Goal: Task Accomplishment & Management: Manage account settings

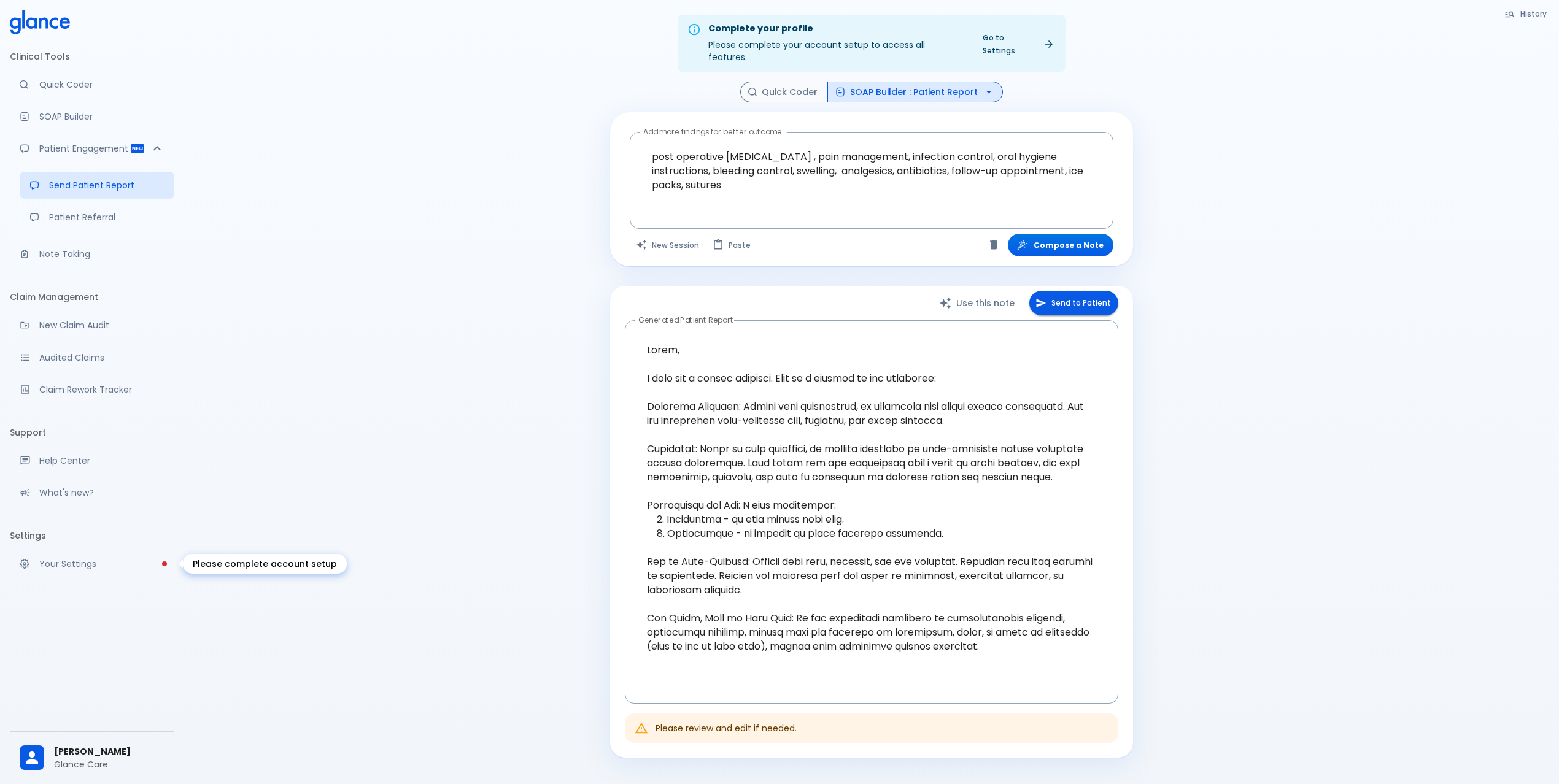
click at [84, 569] on p "Your Settings" at bounding box center [102, 564] width 125 height 12
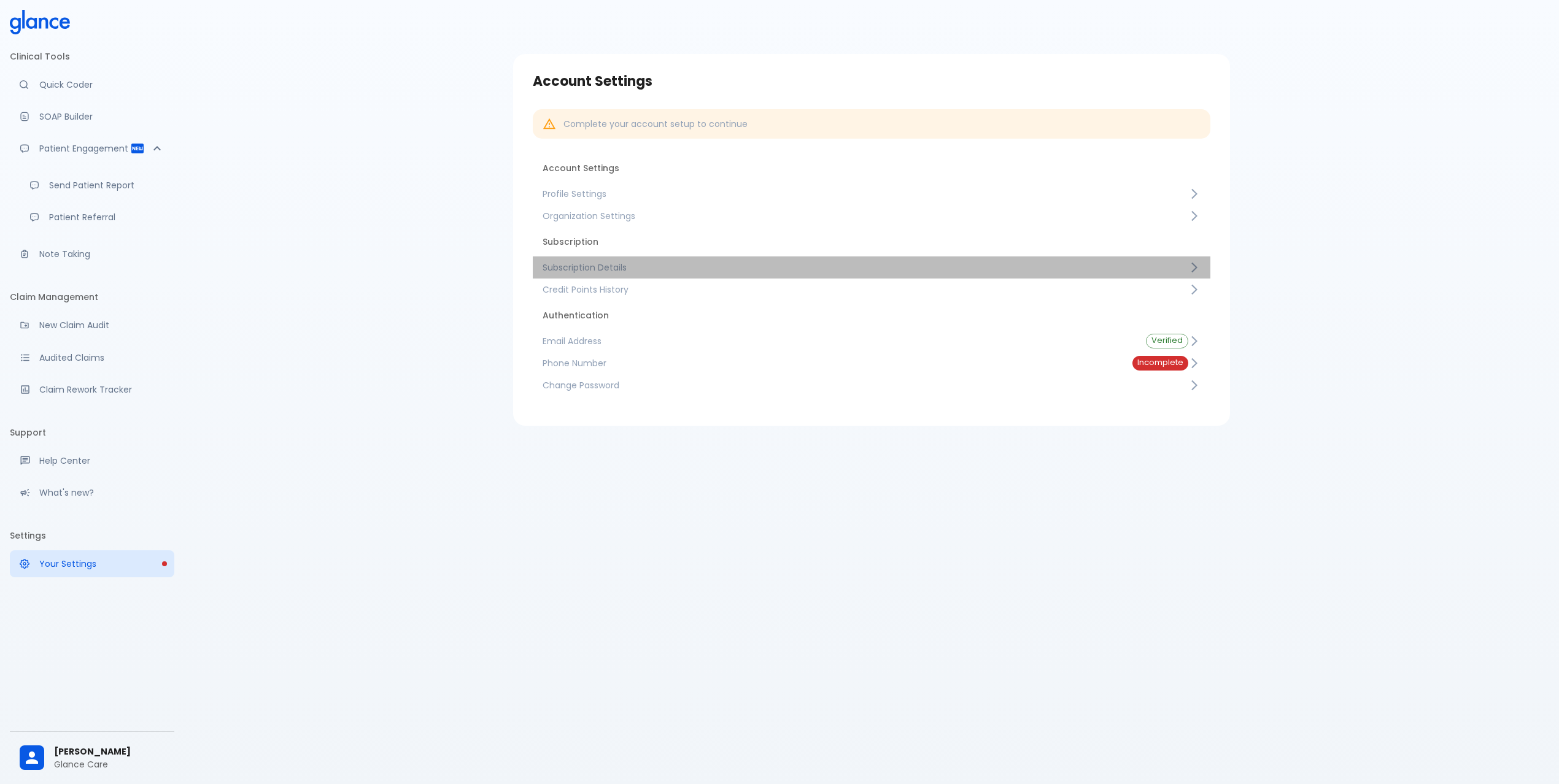
click at [715, 277] on link "Subscription Details" at bounding box center [871, 267] width 677 height 22
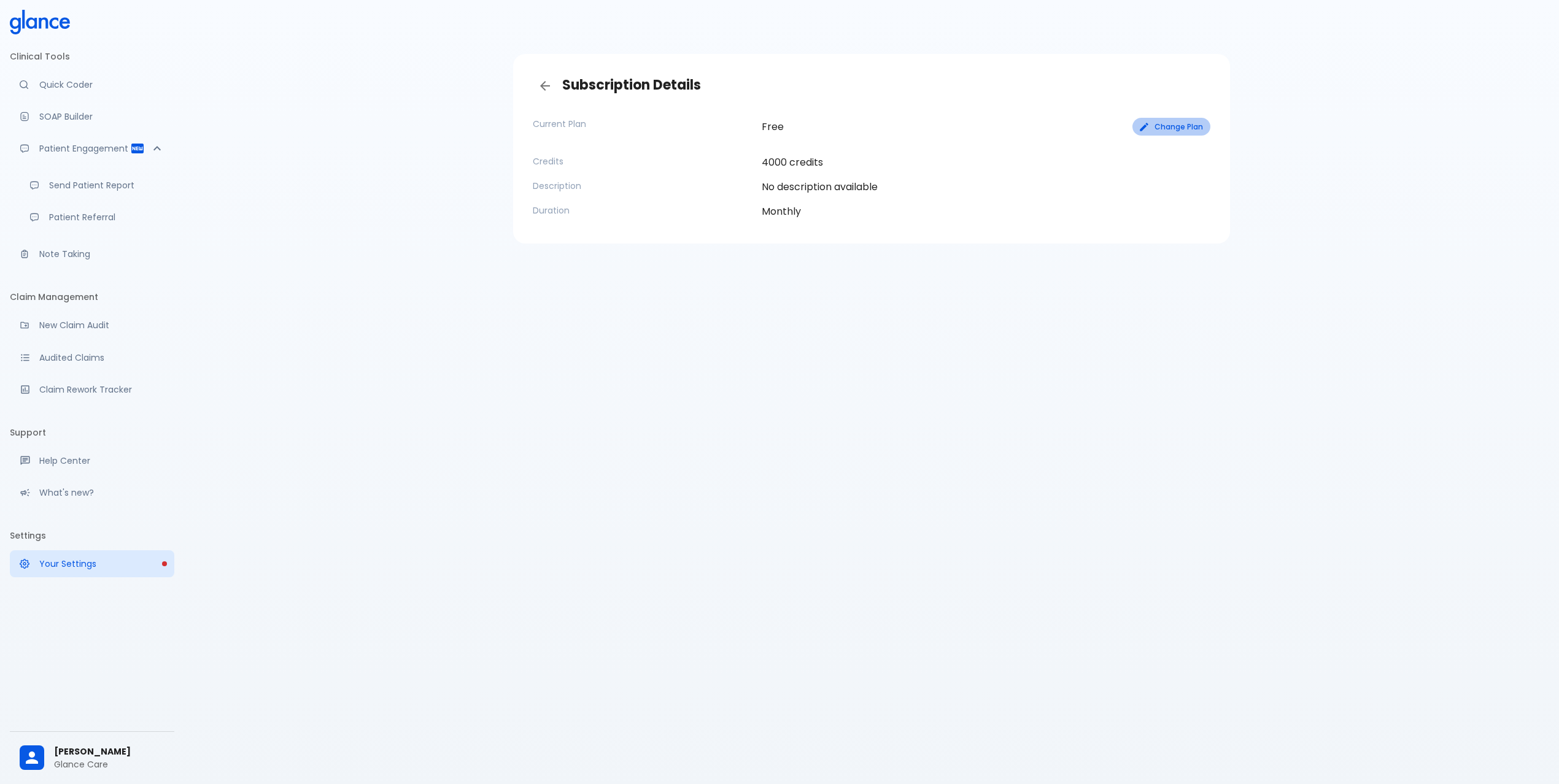
click at [1173, 128] on button "Change Plan" at bounding box center [1171, 127] width 78 height 18
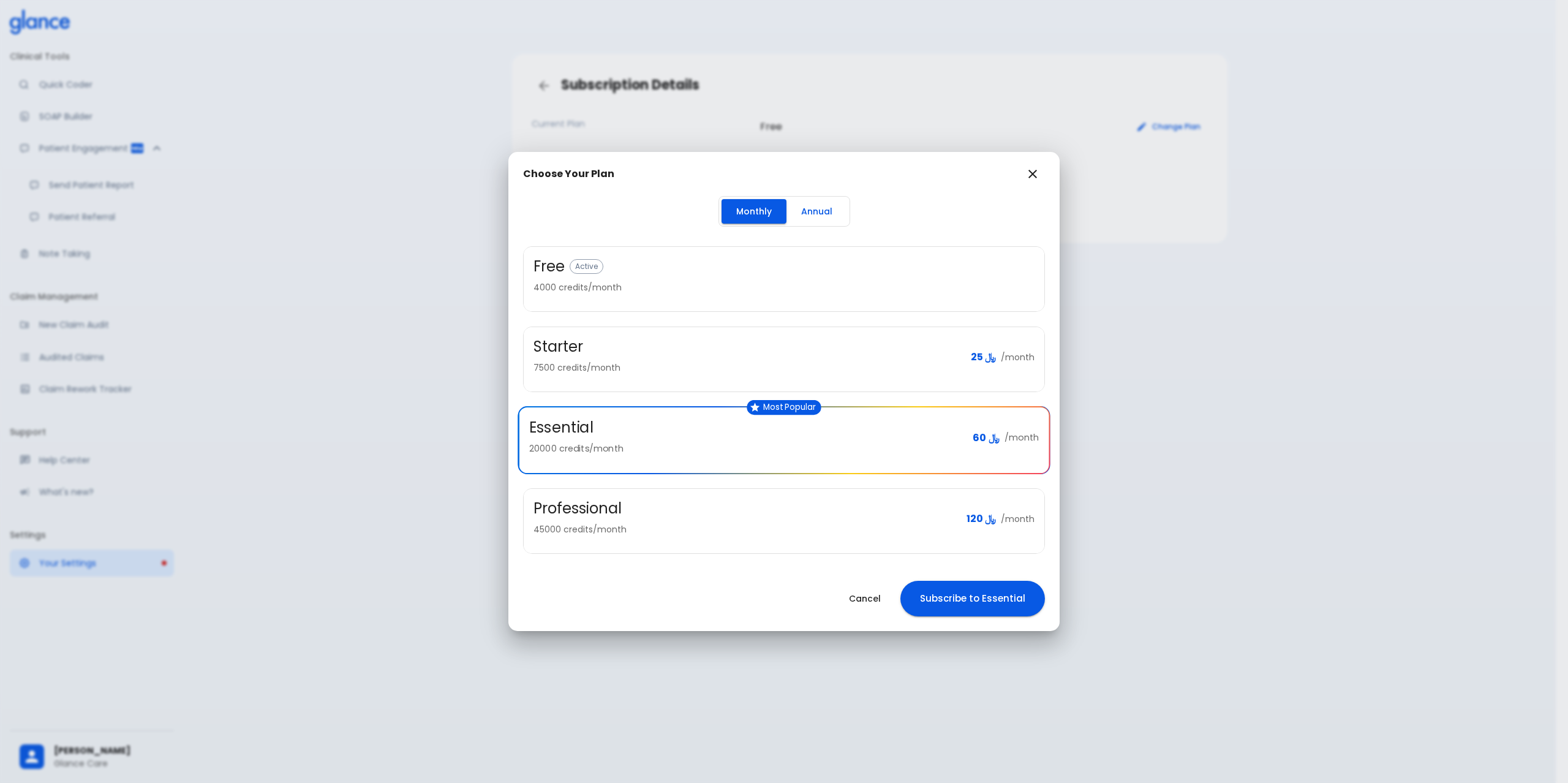
click at [1025, 175] on icon "button" at bounding box center [1033, 174] width 15 height 15
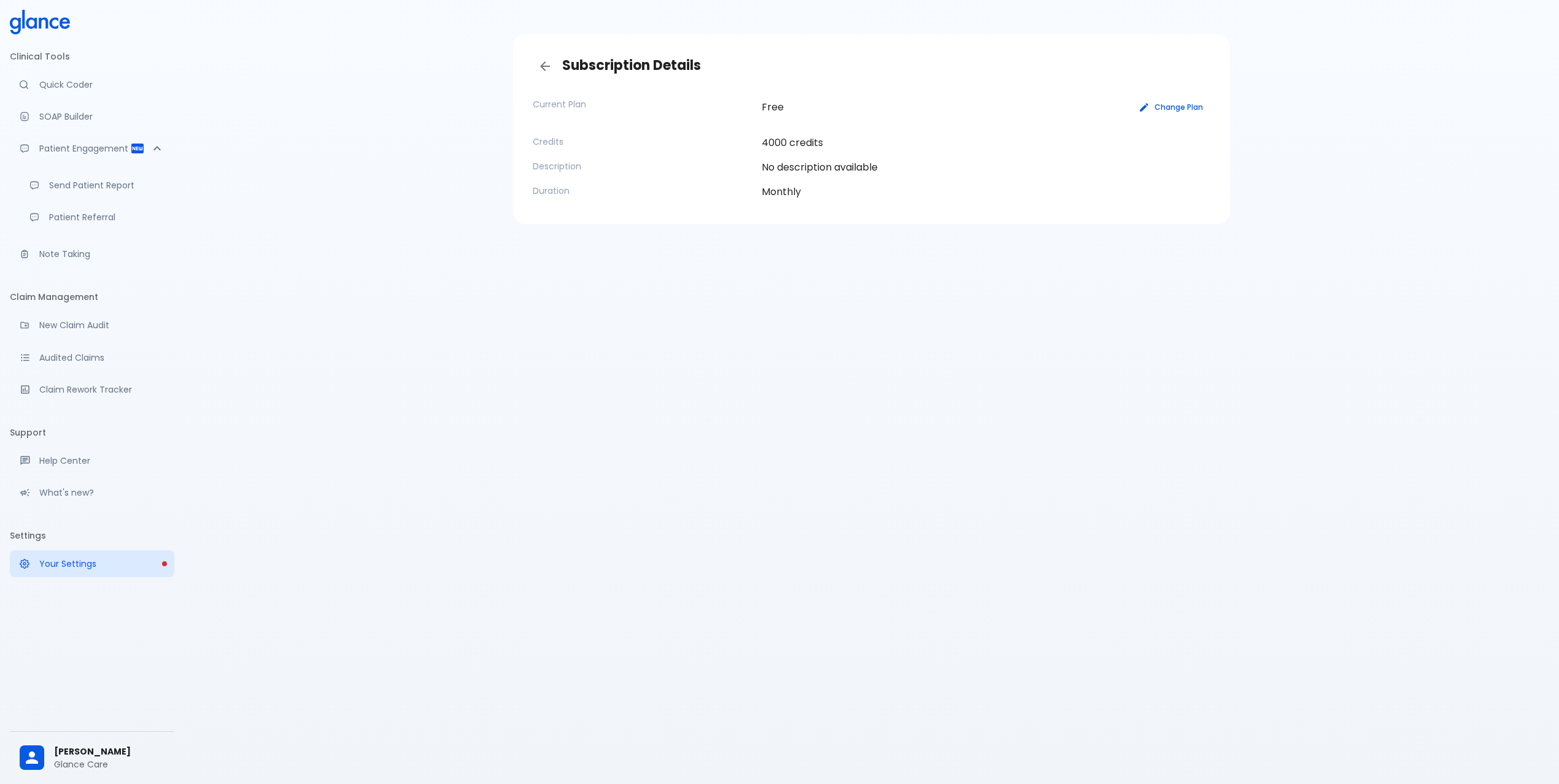
scroll to position [30, 0]
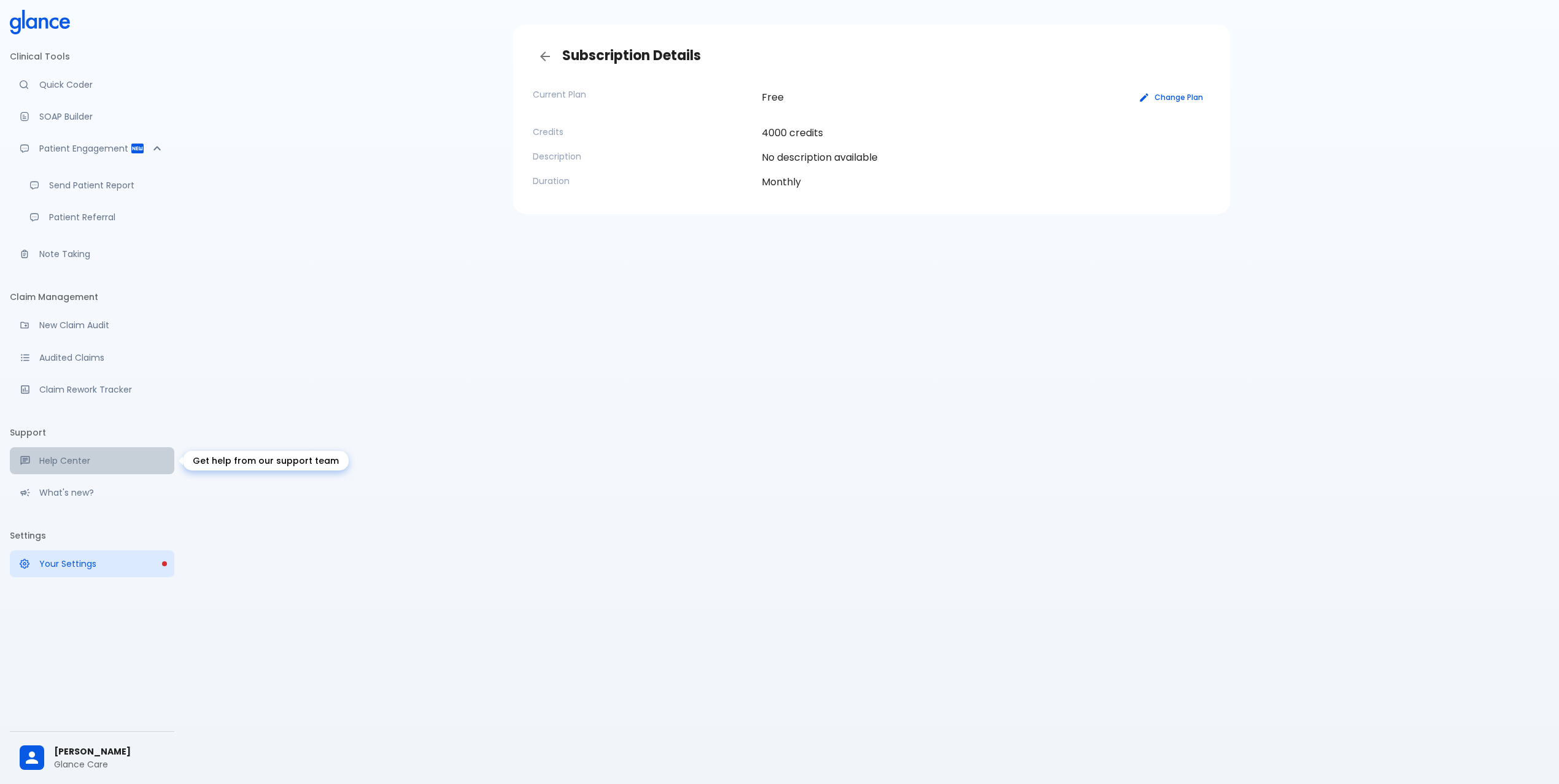
click at [89, 450] on link "Help Center" at bounding box center [92, 461] width 164 height 27
click at [108, 641] on div "Clinical Tools Quick Coder SOAP Builder Patient Engagement Send Patient Report …" at bounding box center [92, 392] width 184 height 784
click at [68, 565] on p "Your Settings" at bounding box center [102, 564] width 125 height 12
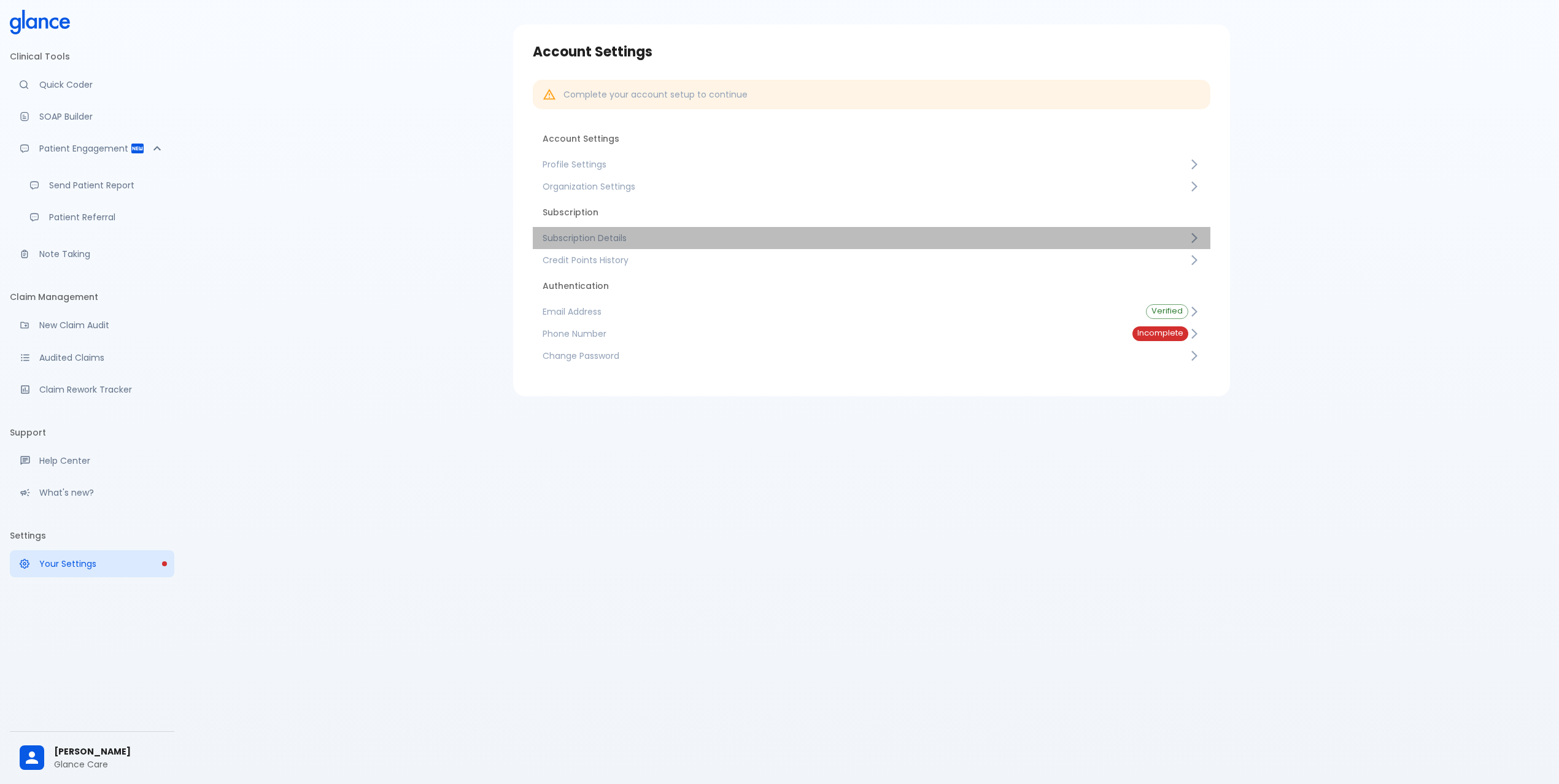
click at [639, 238] on span "Subscription Details" at bounding box center [865, 238] width 645 height 12
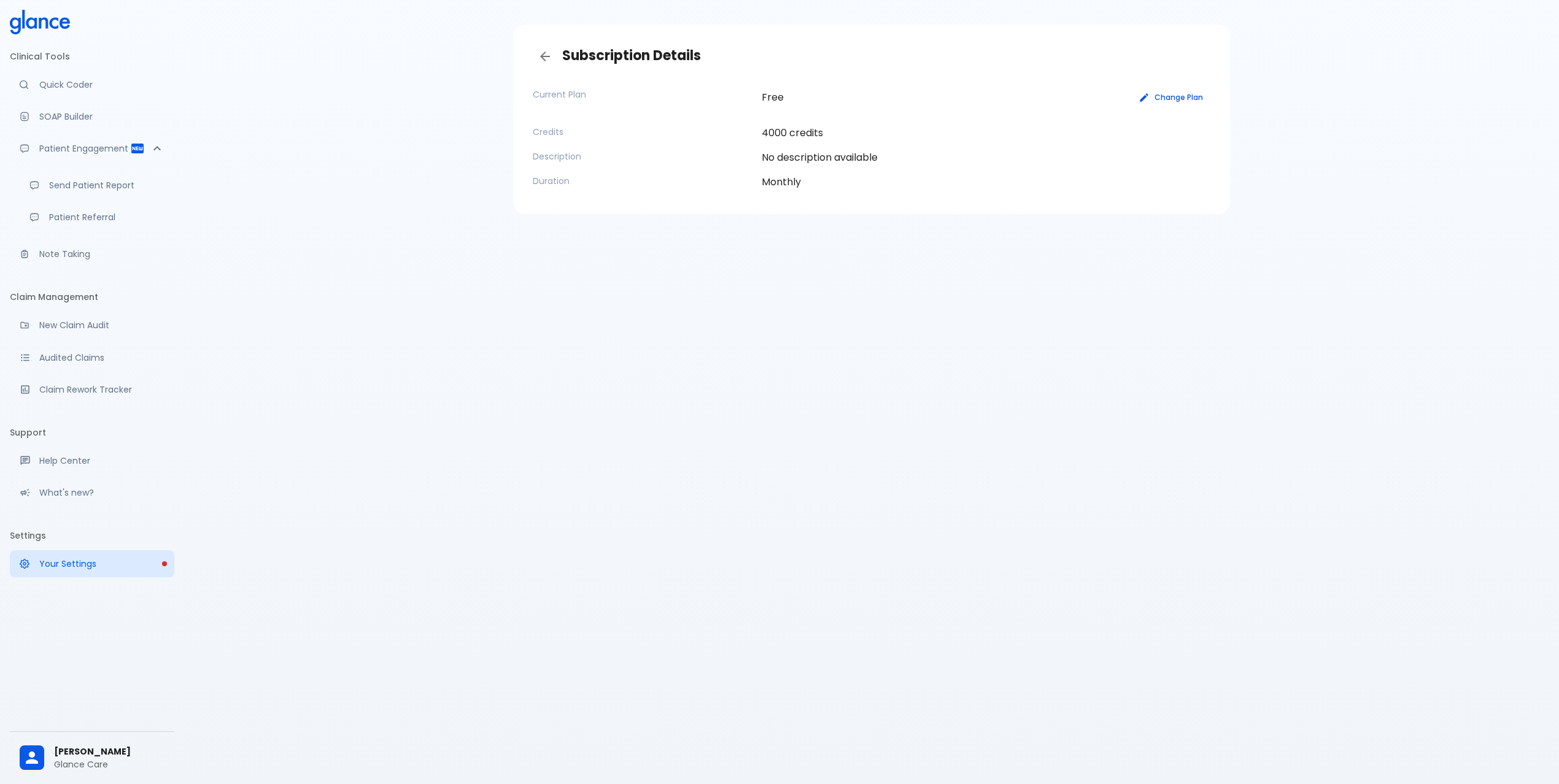
click at [1171, 94] on button "Change Plan" at bounding box center [1171, 97] width 78 height 18
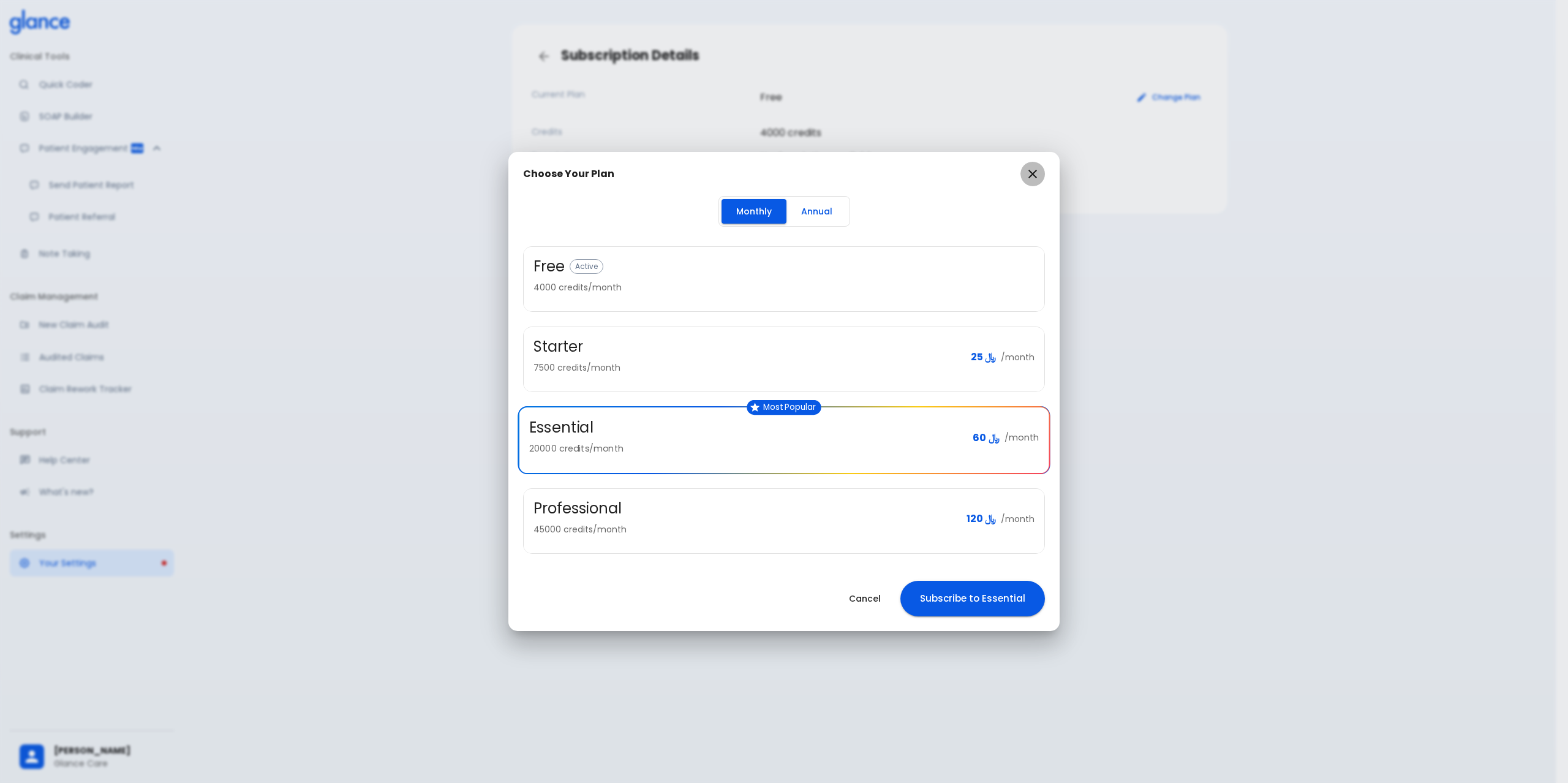
click at [1029, 170] on icon "button" at bounding box center [1033, 174] width 9 height 9
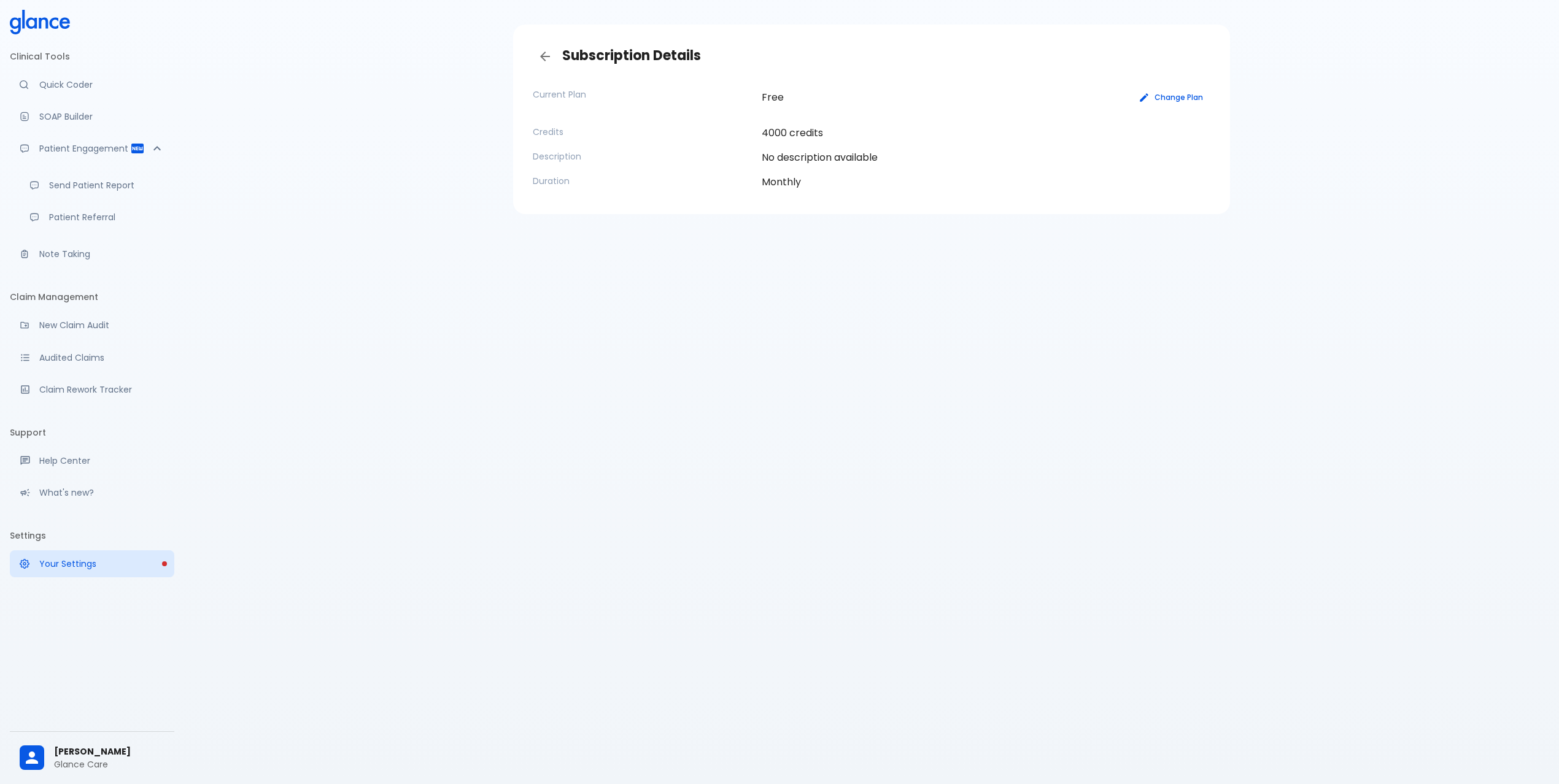
click at [514, 403] on div "Subscription Details Current Plan Free Change Plan Credits 4000 credits Descrip…" at bounding box center [871, 377] width 1374 height 814
click at [48, 20] on icon at bounding box center [40, 22] width 60 height 25
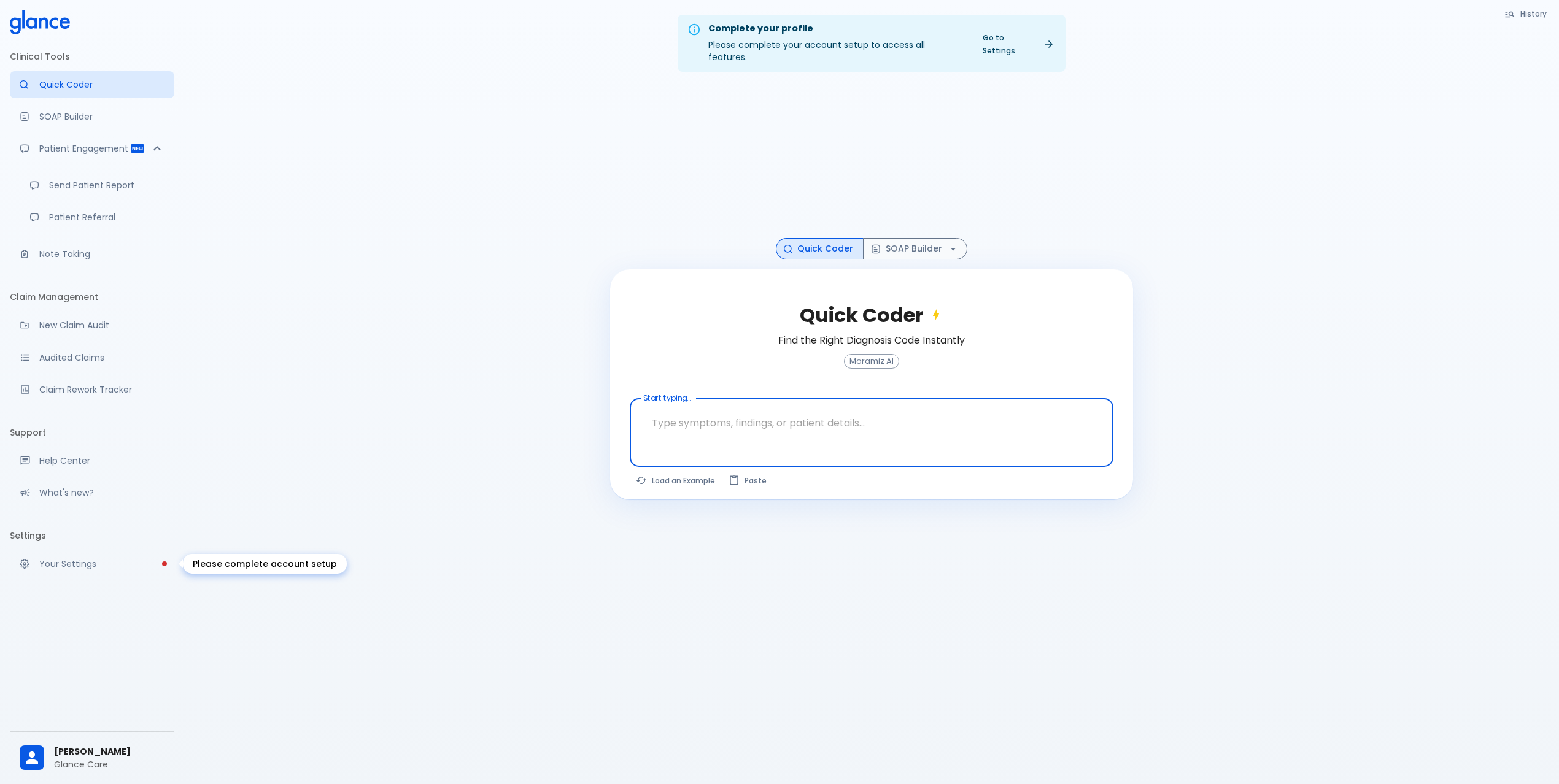
click at [143, 552] on link "Your Settings" at bounding box center [92, 564] width 164 height 27
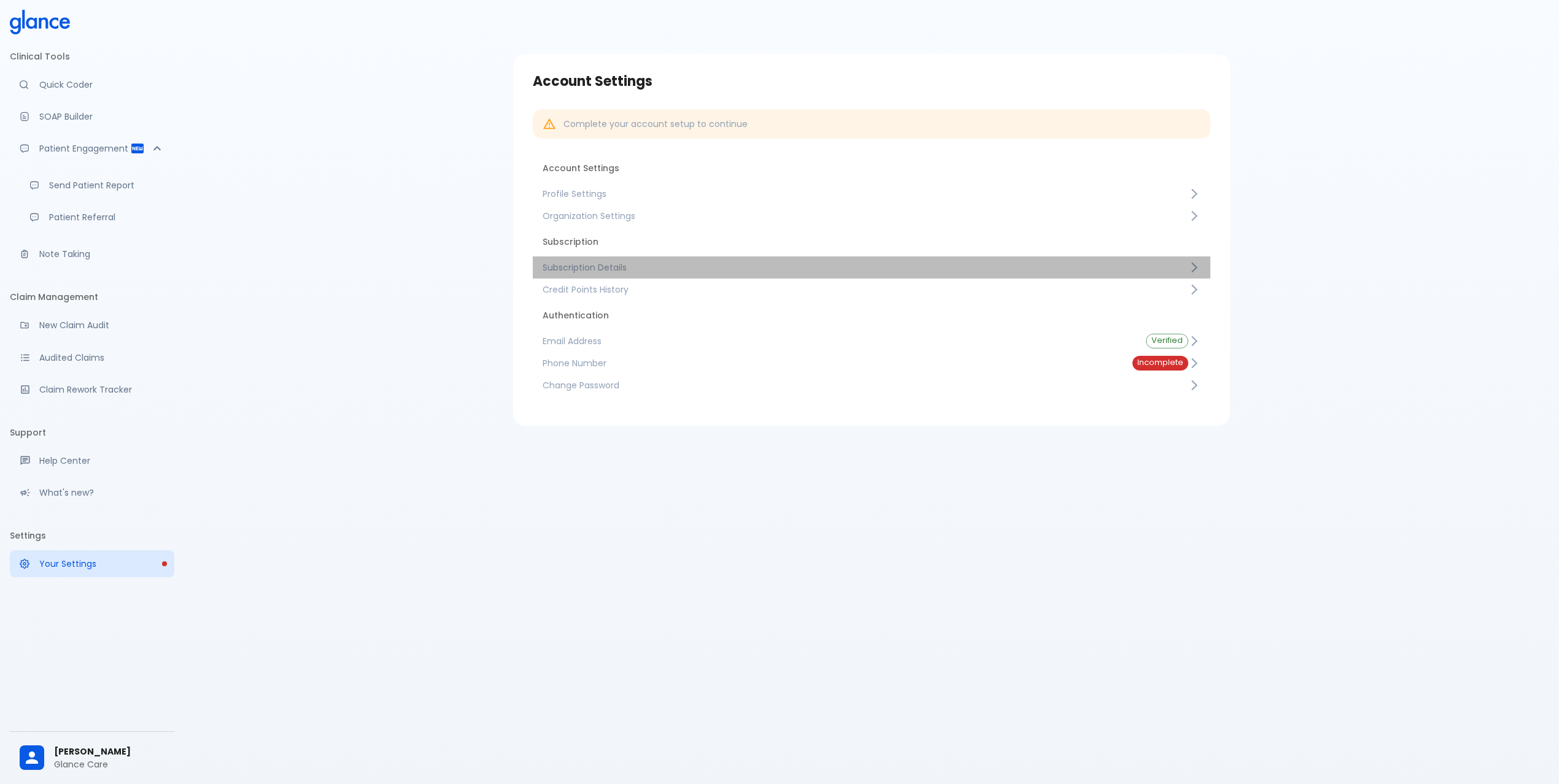
click at [660, 266] on span "Subscription Details" at bounding box center [865, 267] width 645 height 12
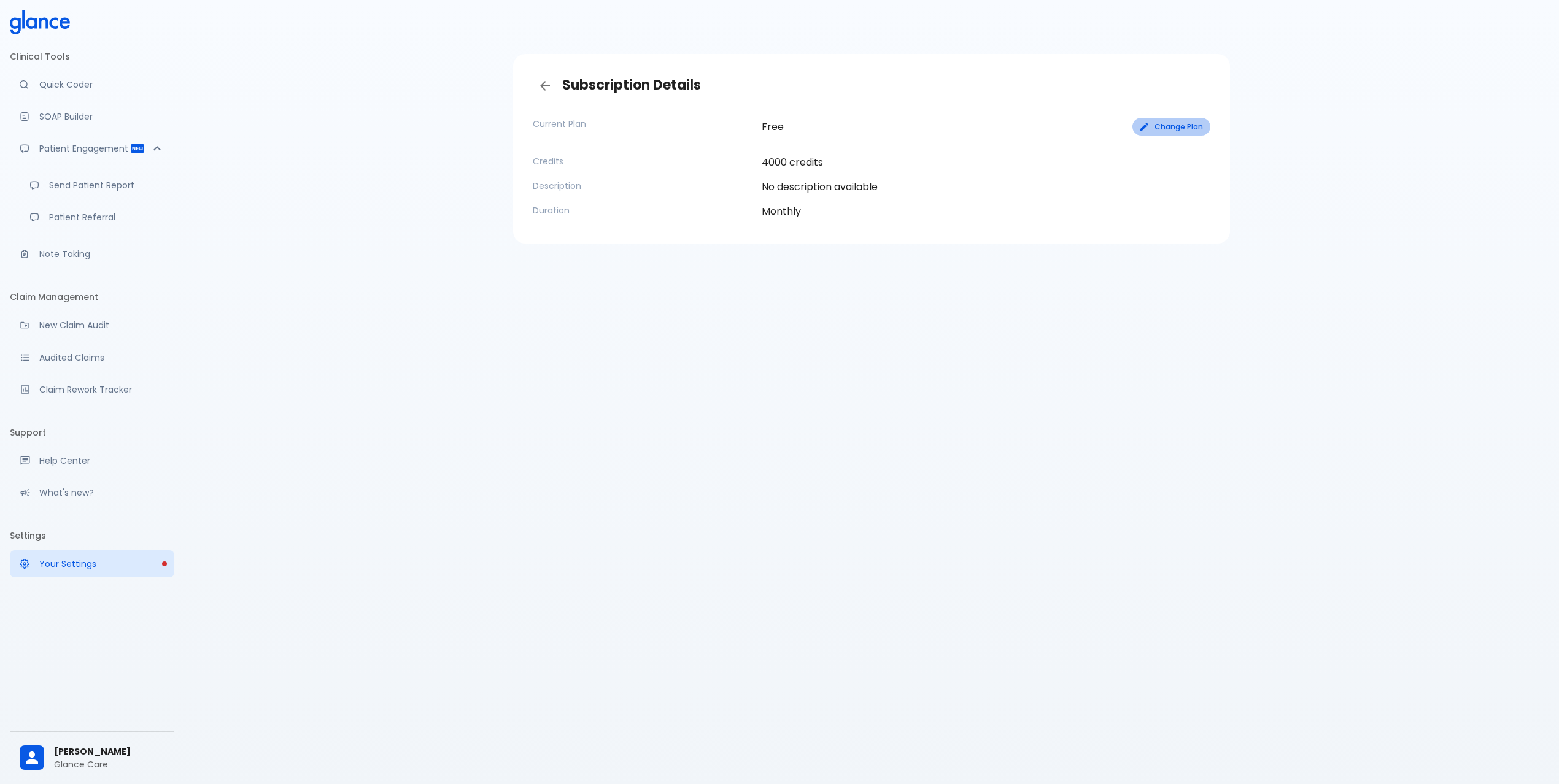
click at [1155, 129] on button "Change Plan" at bounding box center [1171, 127] width 78 height 18
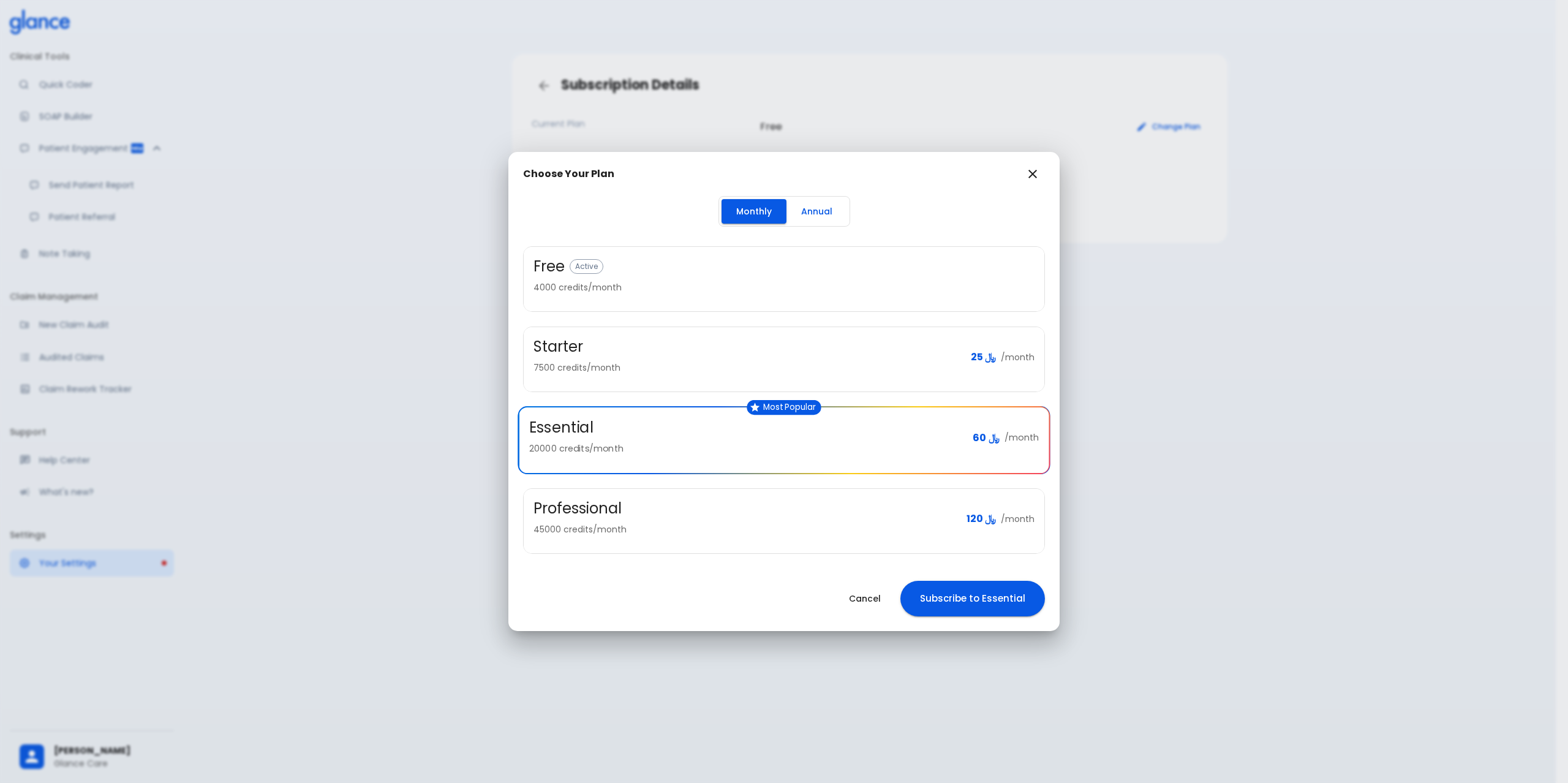
click at [1028, 177] on icon "button" at bounding box center [1033, 174] width 15 height 15
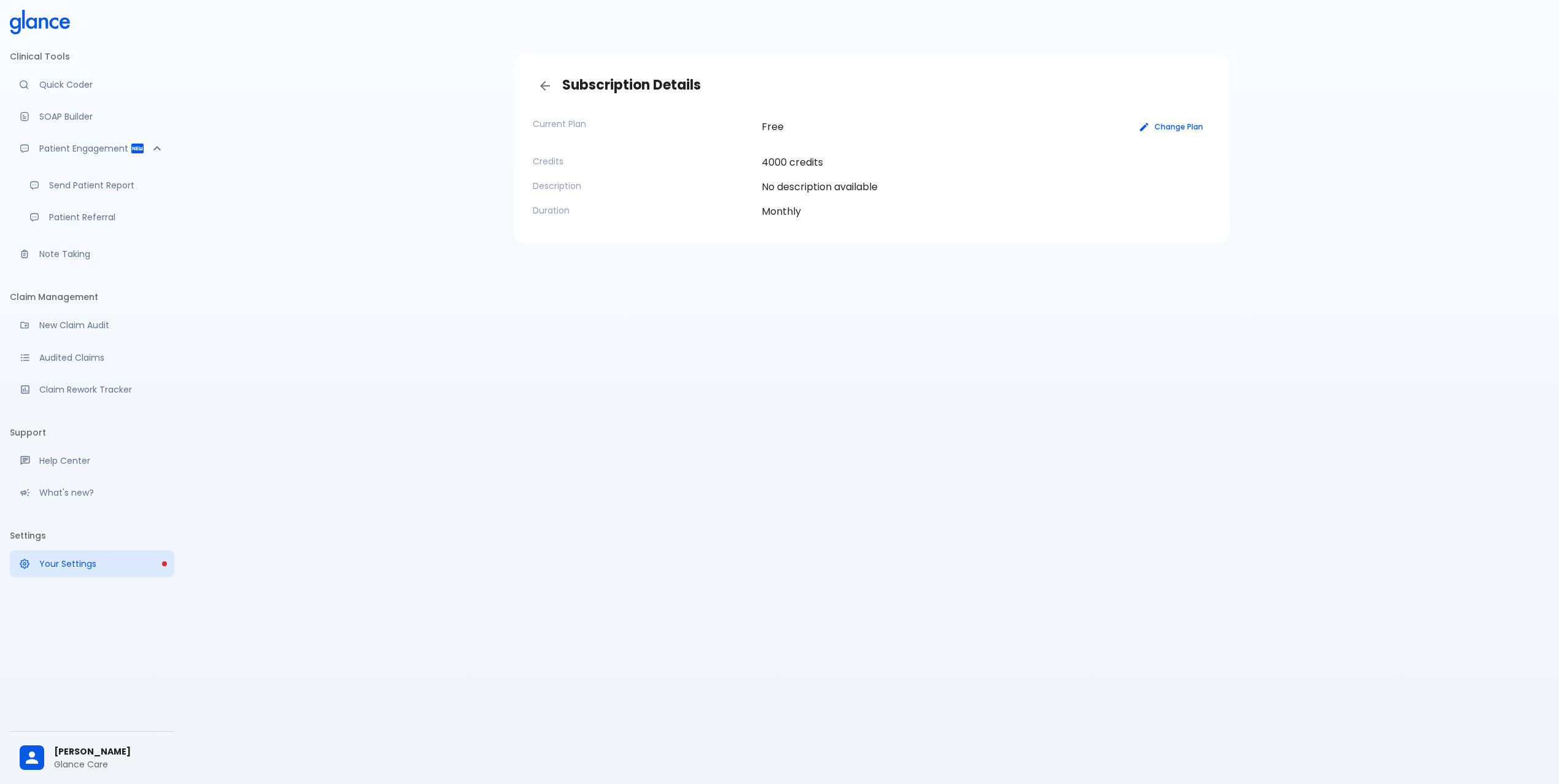
click at [62, 27] on icon at bounding box center [65, 23] width 10 height 12
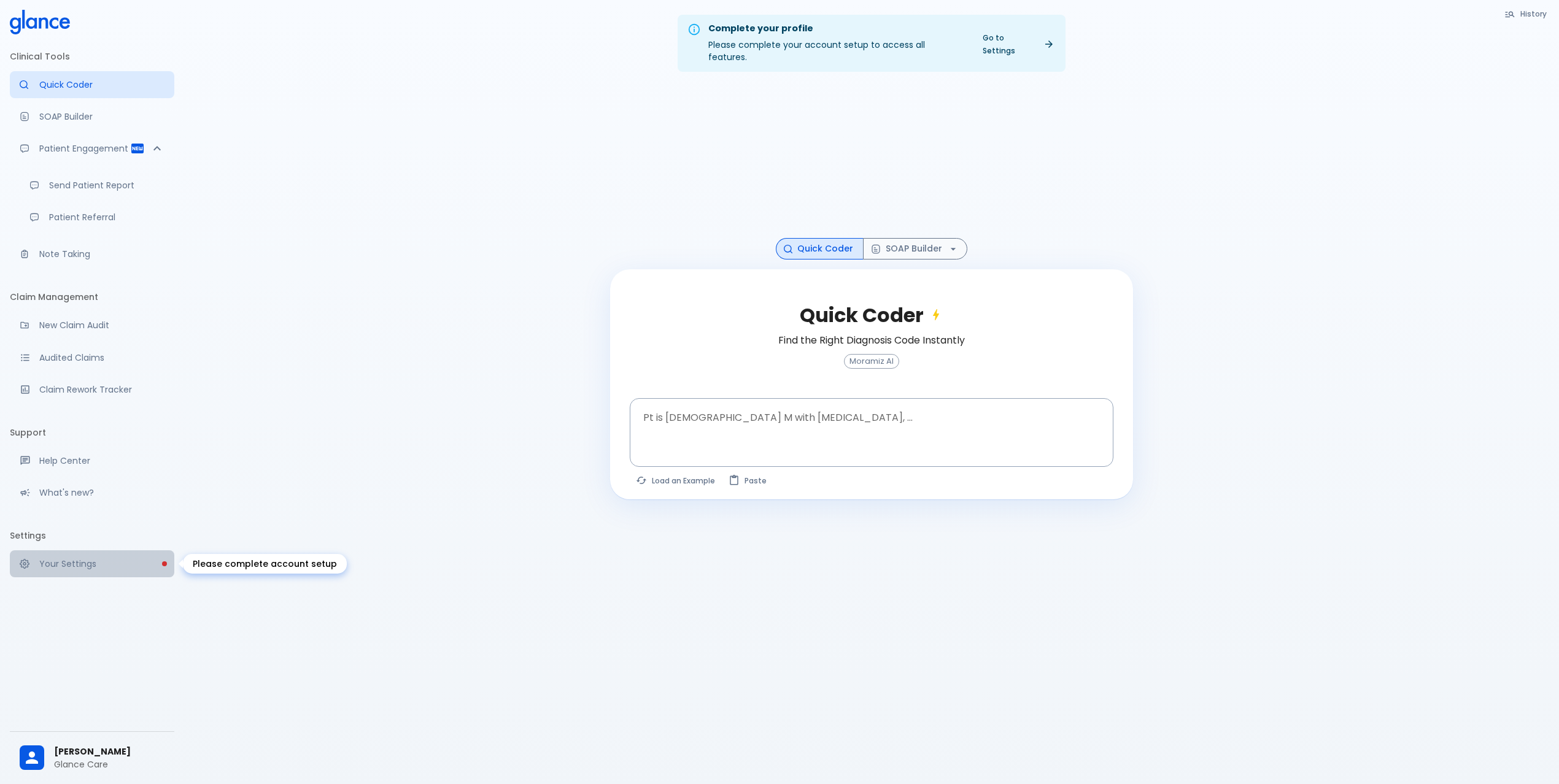
click at [79, 569] on p "Your Settings" at bounding box center [102, 564] width 125 height 12
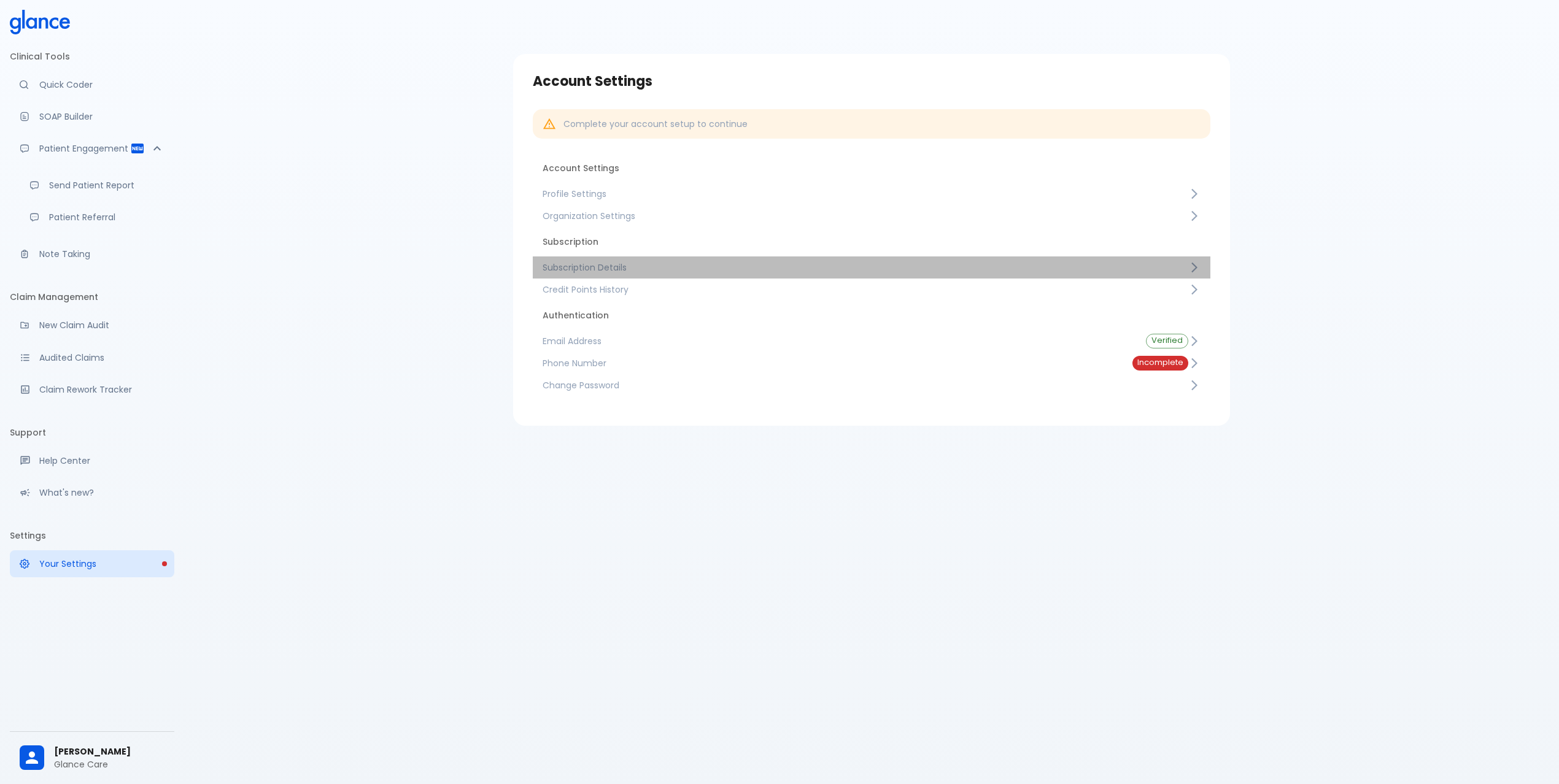
click at [644, 261] on span "Subscription Details" at bounding box center [865, 267] width 645 height 12
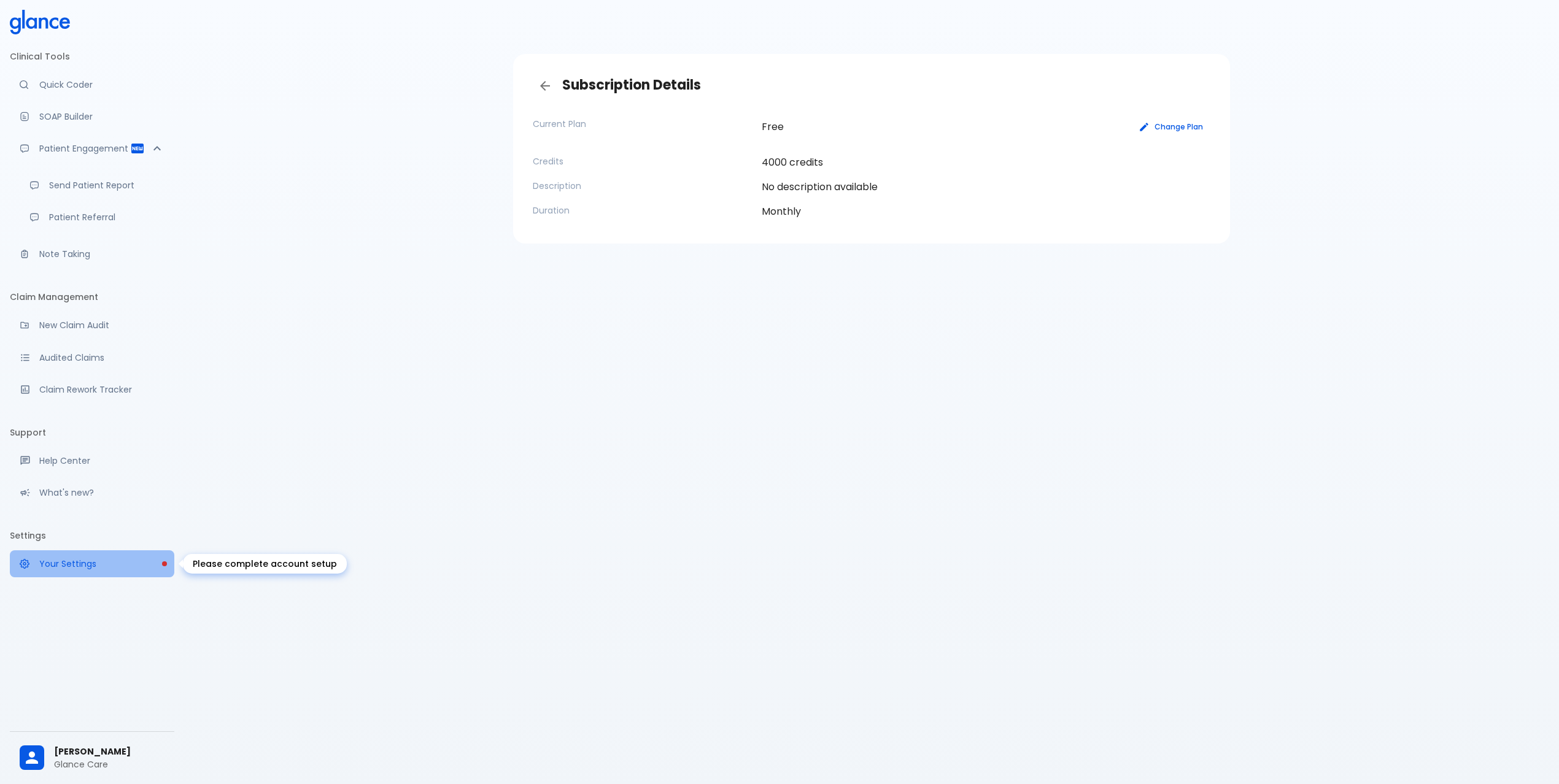
click at [76, 569] on p "Your Settings" at bounding box center [102, 564] width 125 height 12
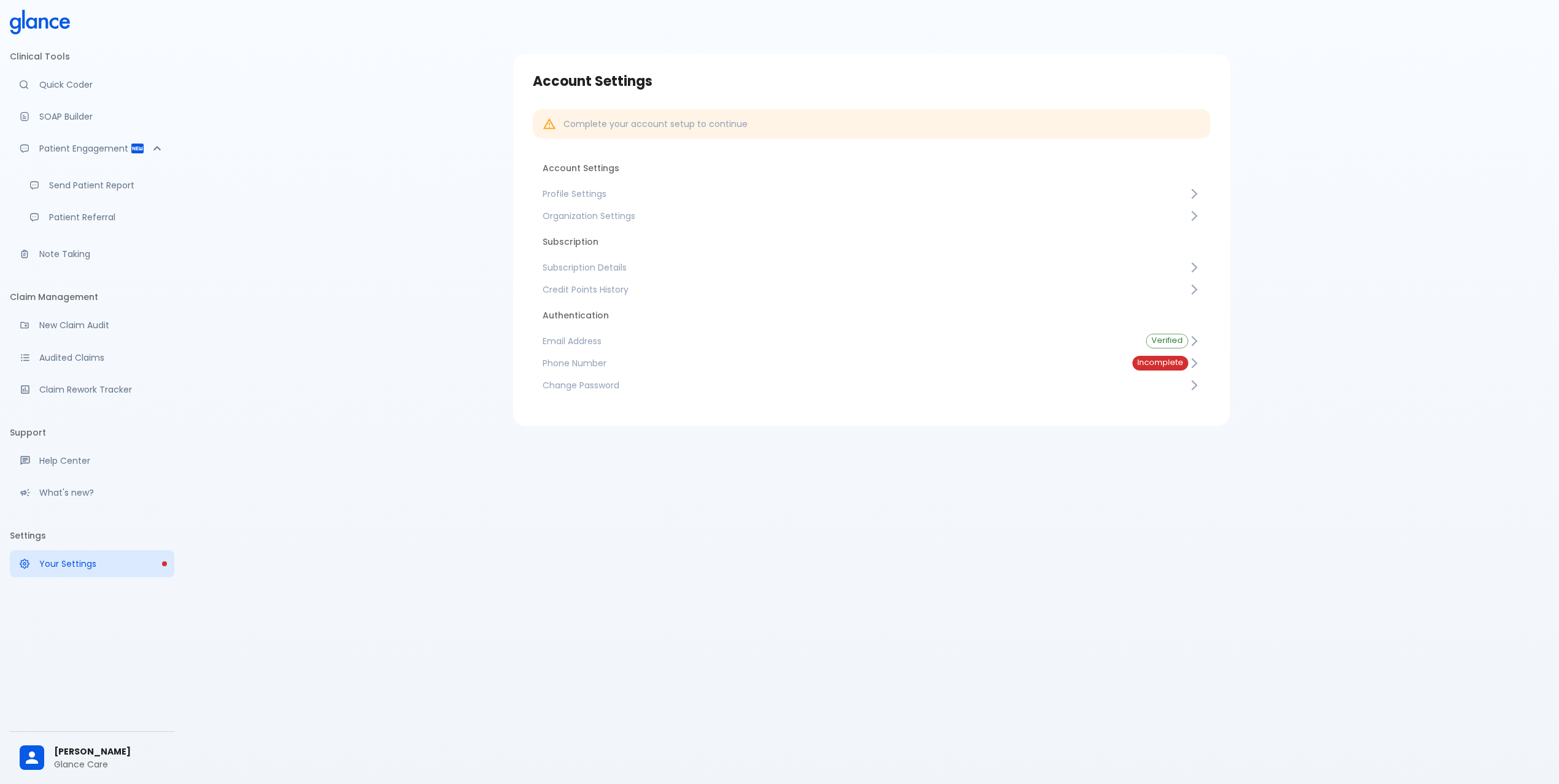
click at [614, 260] on link "Subscription Details" at bounding box center [871, 267] width 677 height 22
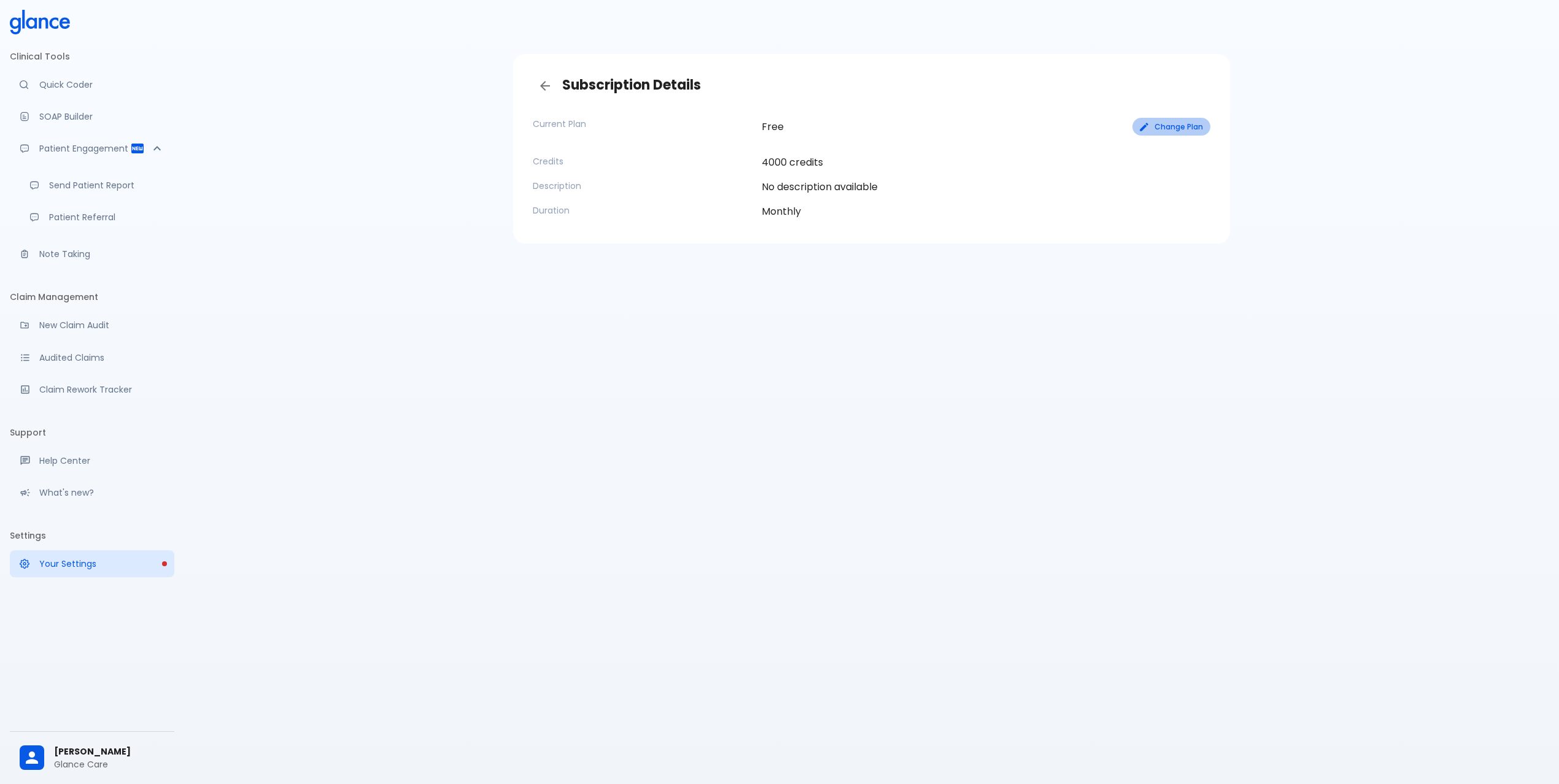
click at [1169, 126] on button "Change Plan" at bounding box center [1171, 127] width 78 height 18
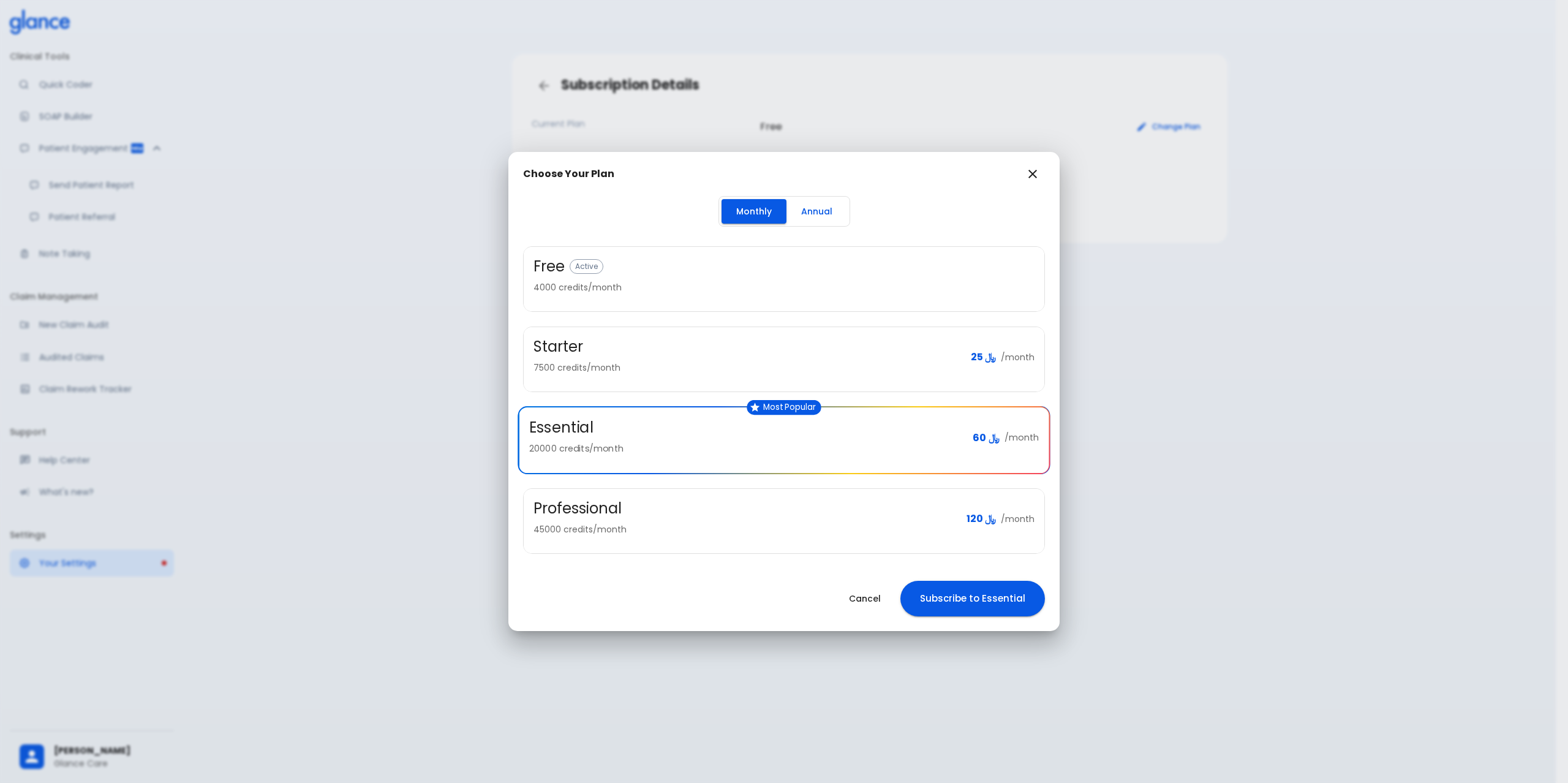
click at [1029, 171] on icon "button" at bounding box center [1033, 174] width 15 height 15
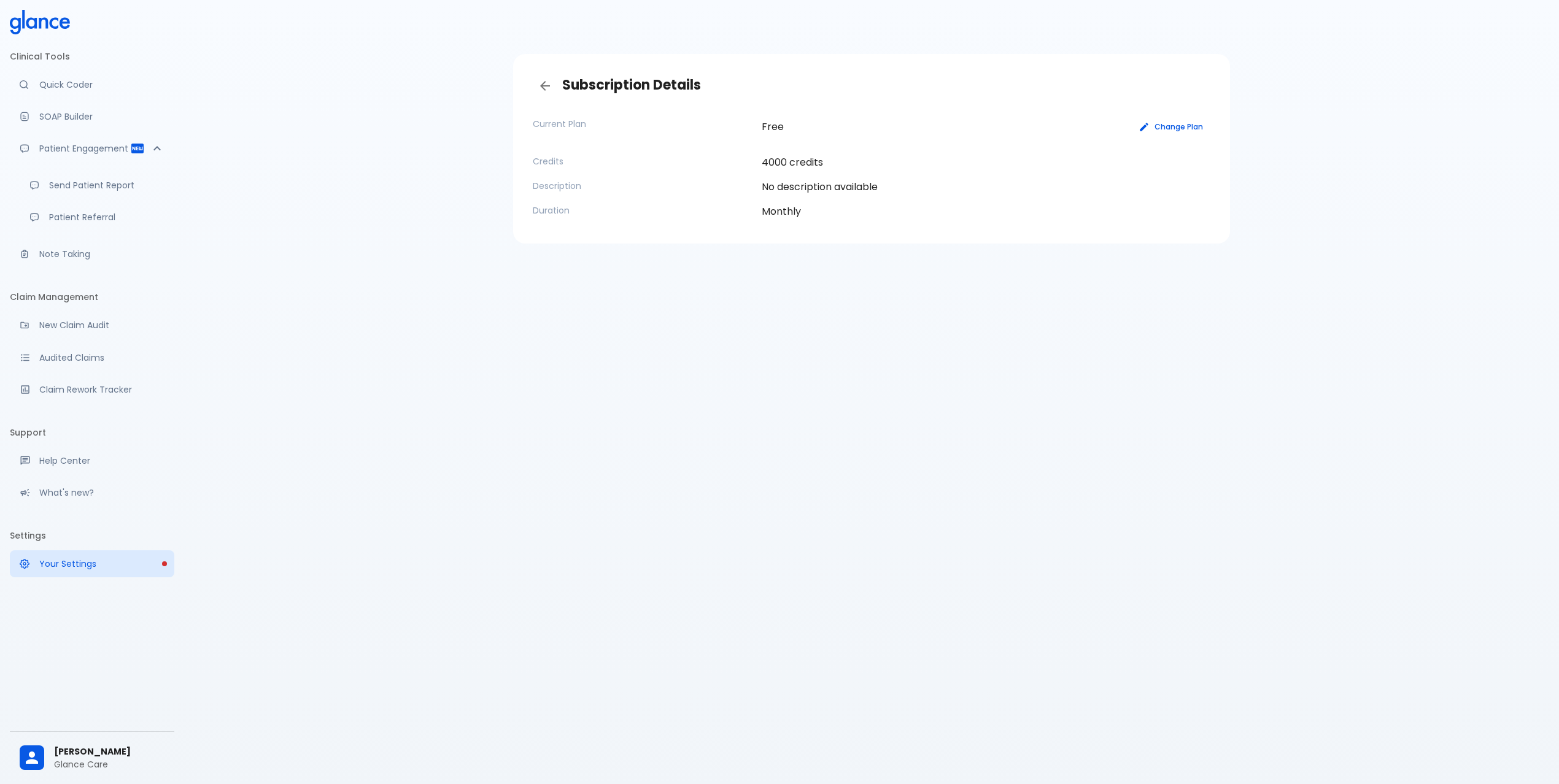
click at [628, 94] on h3 "Subscription Details" at bounding box center [871, 86] width 677 height 25
click at [551, 87] on icon "Back" at bounding box center [545, 86] width 15 height 15
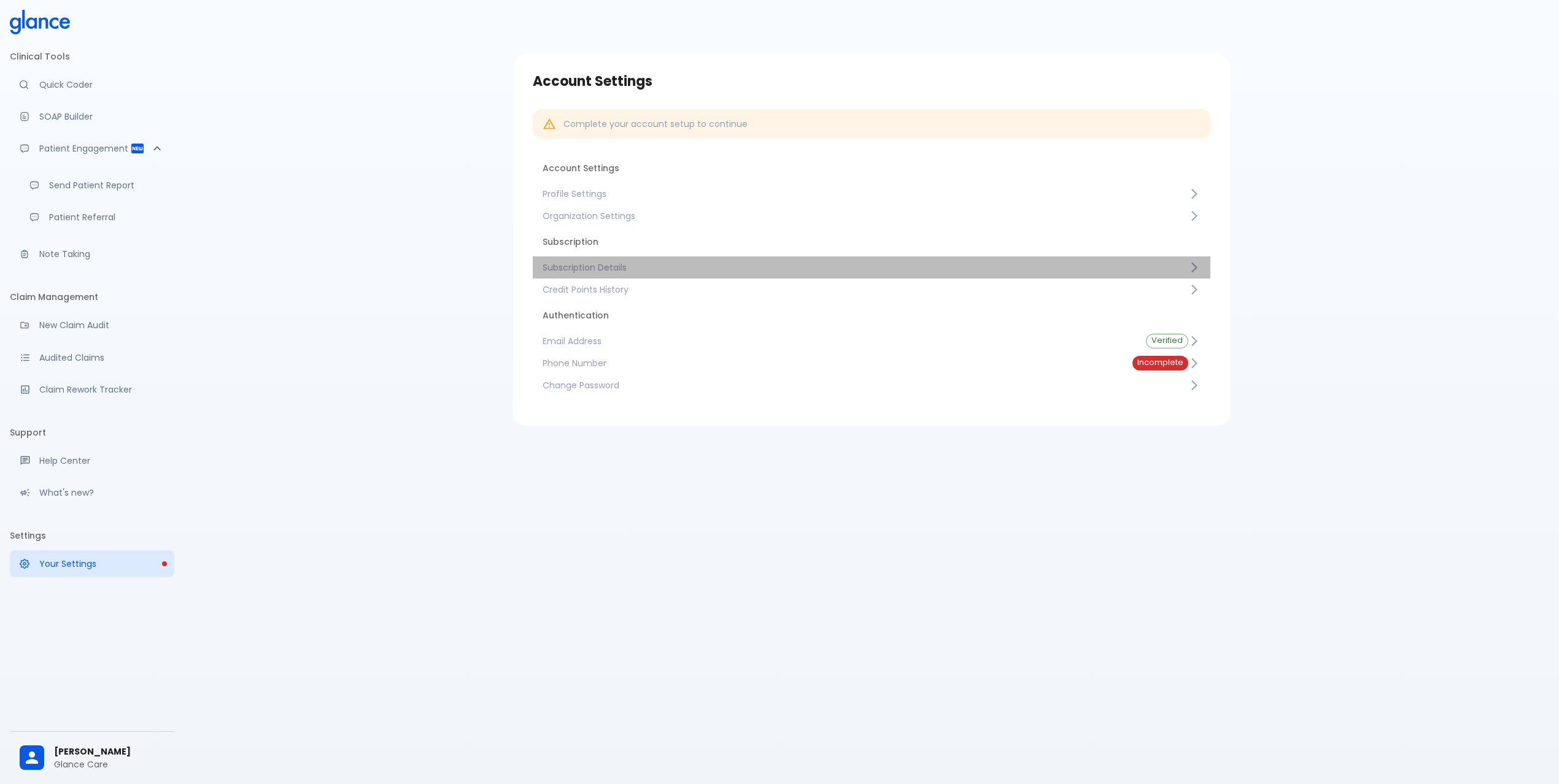
click at [607, 269] on span "Subscription Details" at bounding box center [865, 267] width 645 height 12
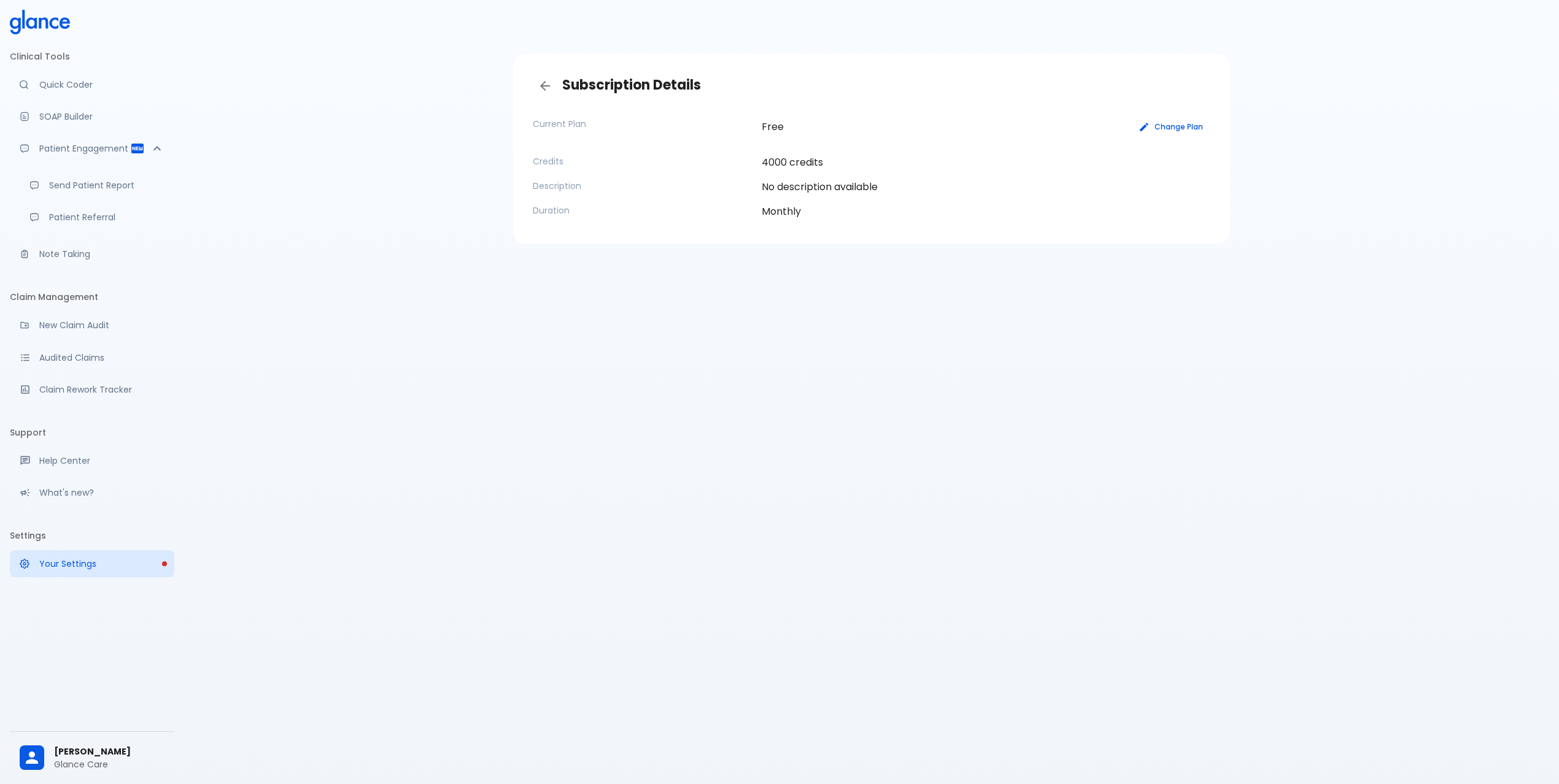
click at [745, 268] on div "Subscription Details Current Plan Free Change Plan Credits 4000 credits Descrip…" at bounding box center [871, 406] width 1374 height 814
click at [1113, 265] on div "Subscription Details Current Plan Free Change Plan Credits 4000 credits Descrip…" at bounding box center [871, 406] width 1374 height 814
click at [652, 274] on div "Subscription Details Current Plan Free Change Plan Credits 4000 credits Descrip…" at bounding box center [871, 406] width 1374 height 814
click at [1158, 273] on div "Subscription Details Current Plan Free Change Plan Credits 4000 credits Descrip…" at bounding box center [871, 406] width 1374 height 814
click at [599, 275] on div "Subscription Details Current Plan Free Change Plan Credits 4000 credits Descrip…" at bounding box center [871, 406] width 1374 height 814
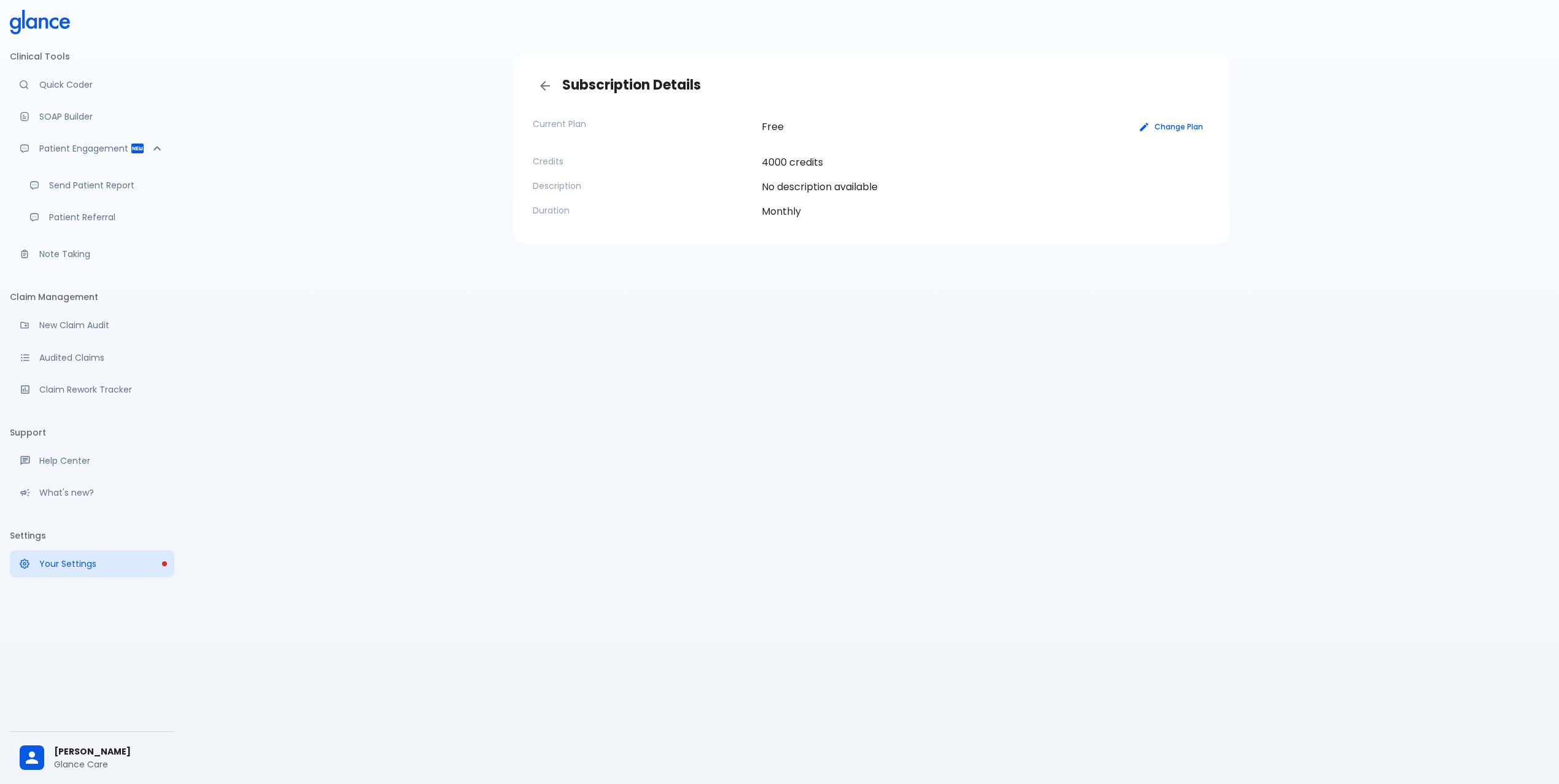
click at [1198, 121] on button "Change Plan" at bounding box center [1171, 127] width 78 height 18
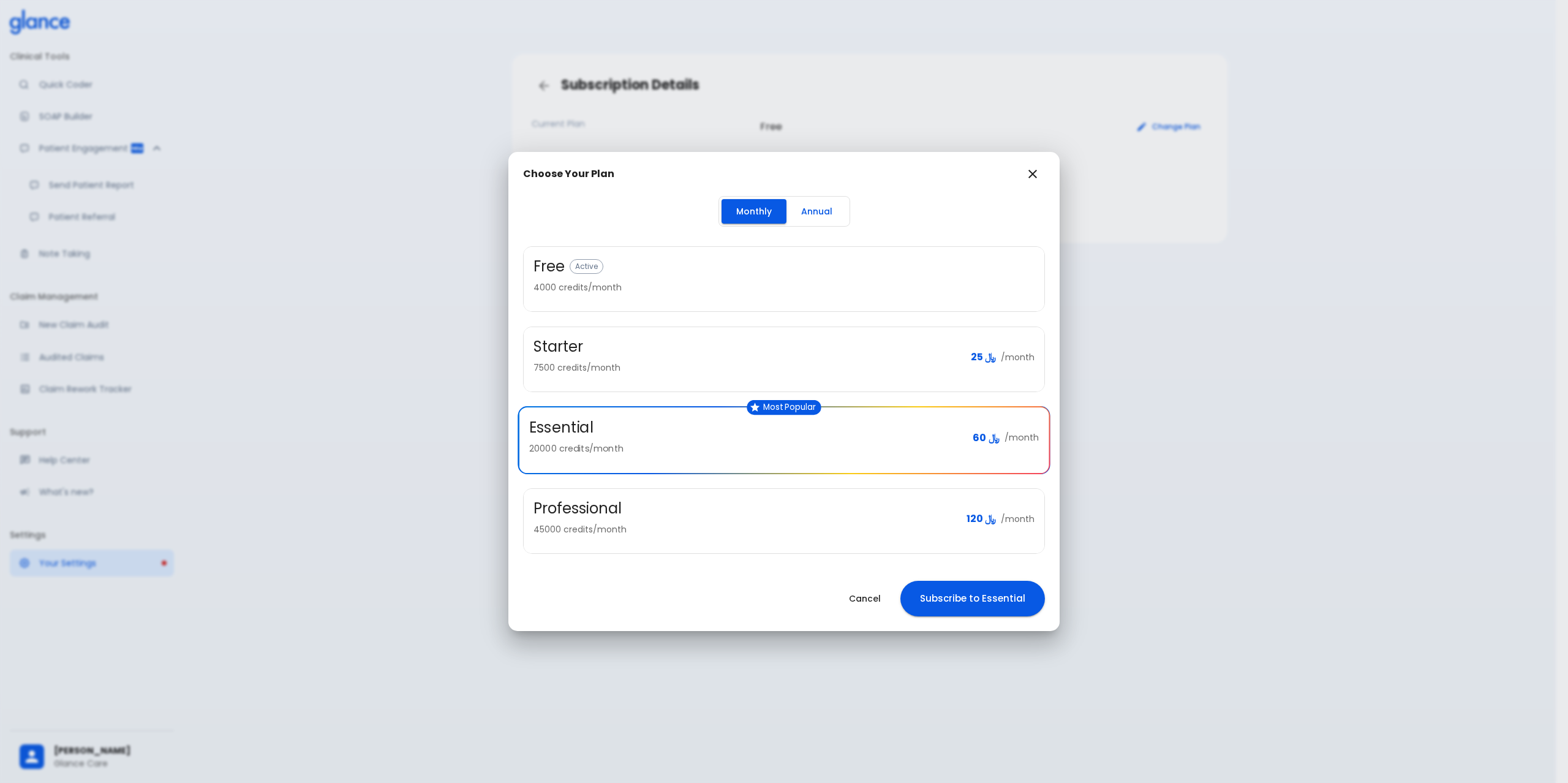
click at [1034, 173] on icon "button" at bounding box center [1033, 174] width 15 height 15
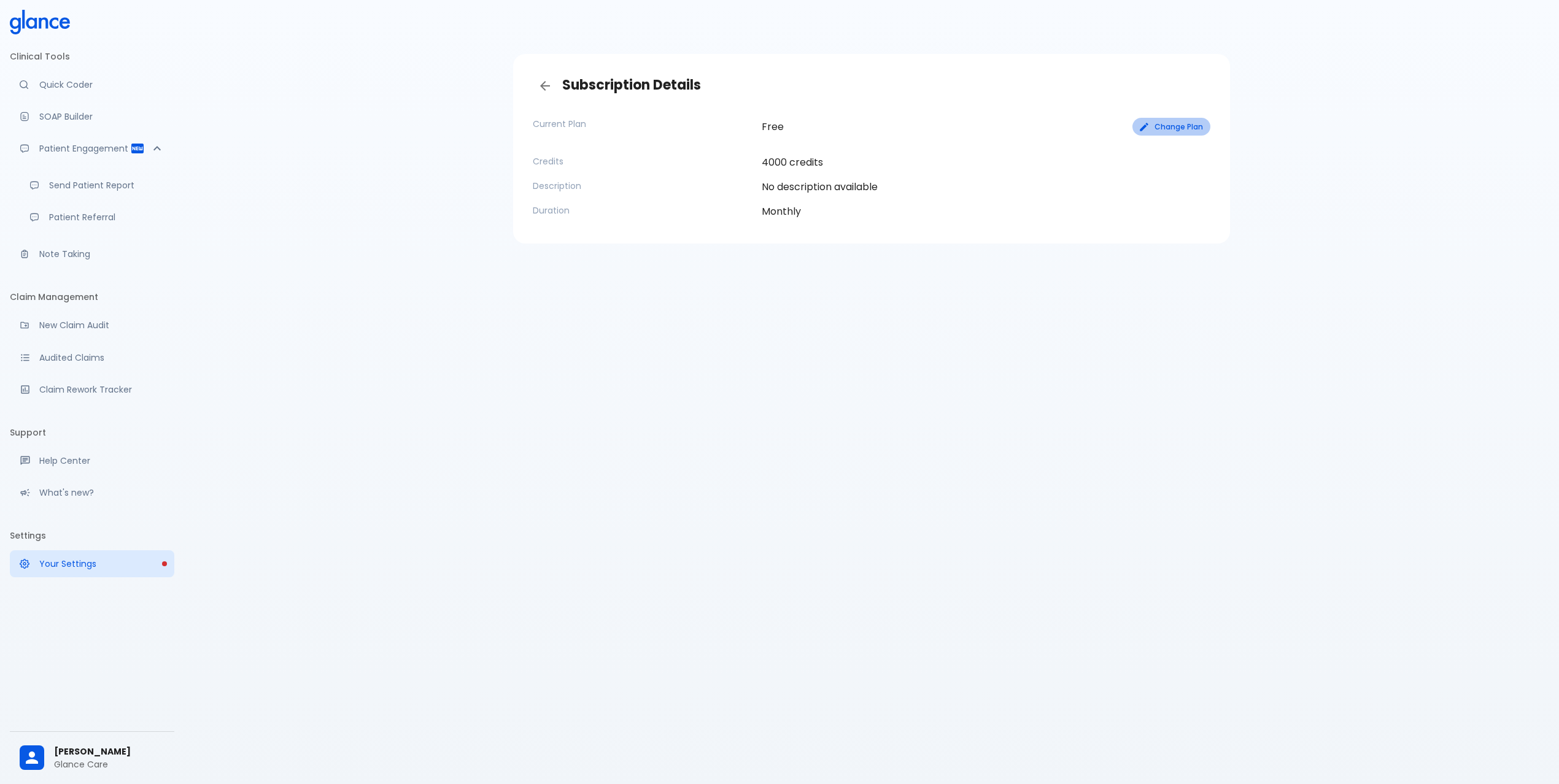
click at [1181, 128] on button "Change Plan" at bounding box center [1171, 127] width 78 height 18
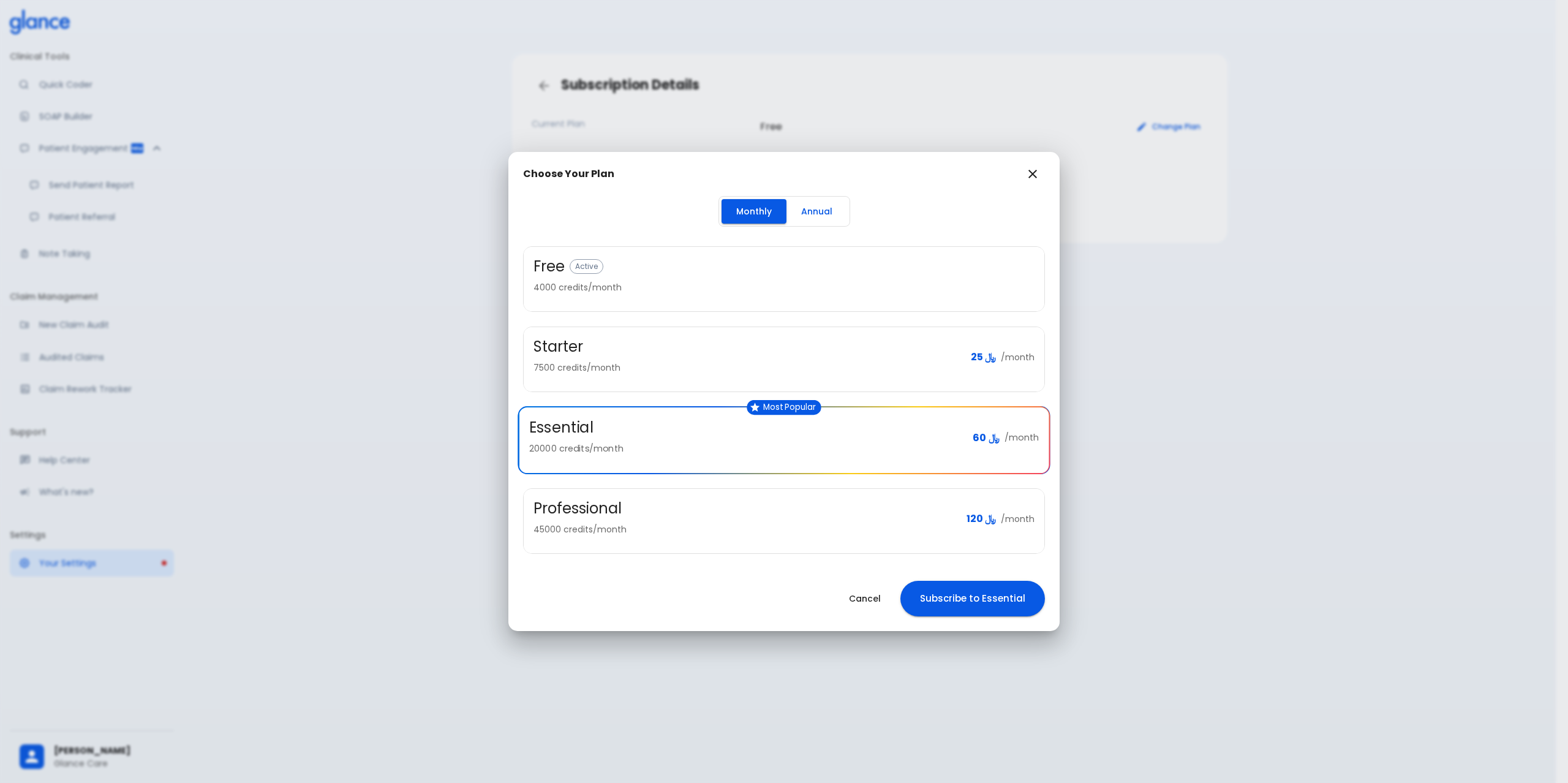
click at [1038, 173] on icon "button" at bounding box center [1033, 174] width 15 height 15
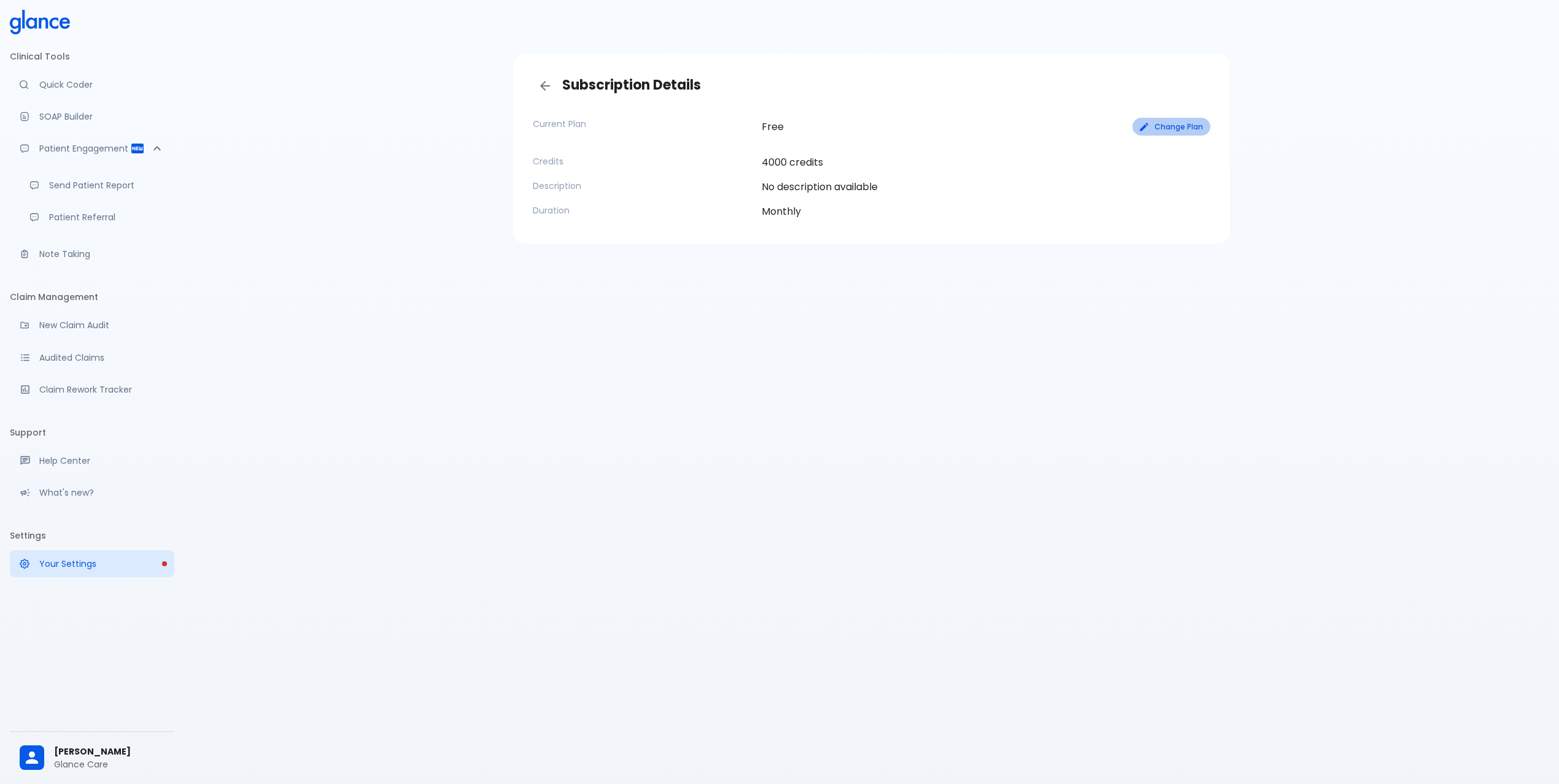
click at [1184, 124] on button "Change Plan" at bounding box center [1171, 127] width 78 height 18
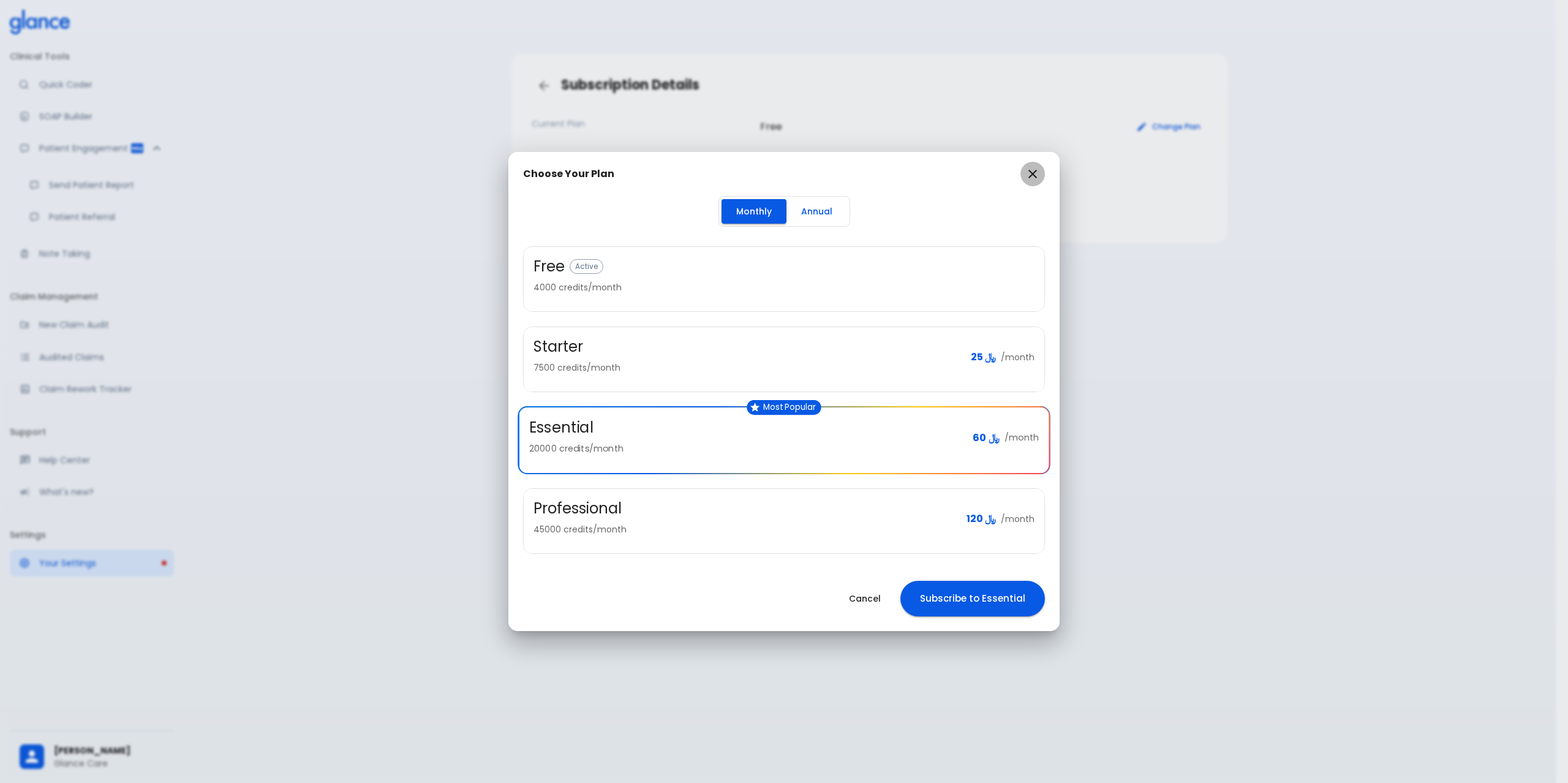
click at [1029, 176] on icon "button" at bounding box center [1033, 174] width 15 height 15
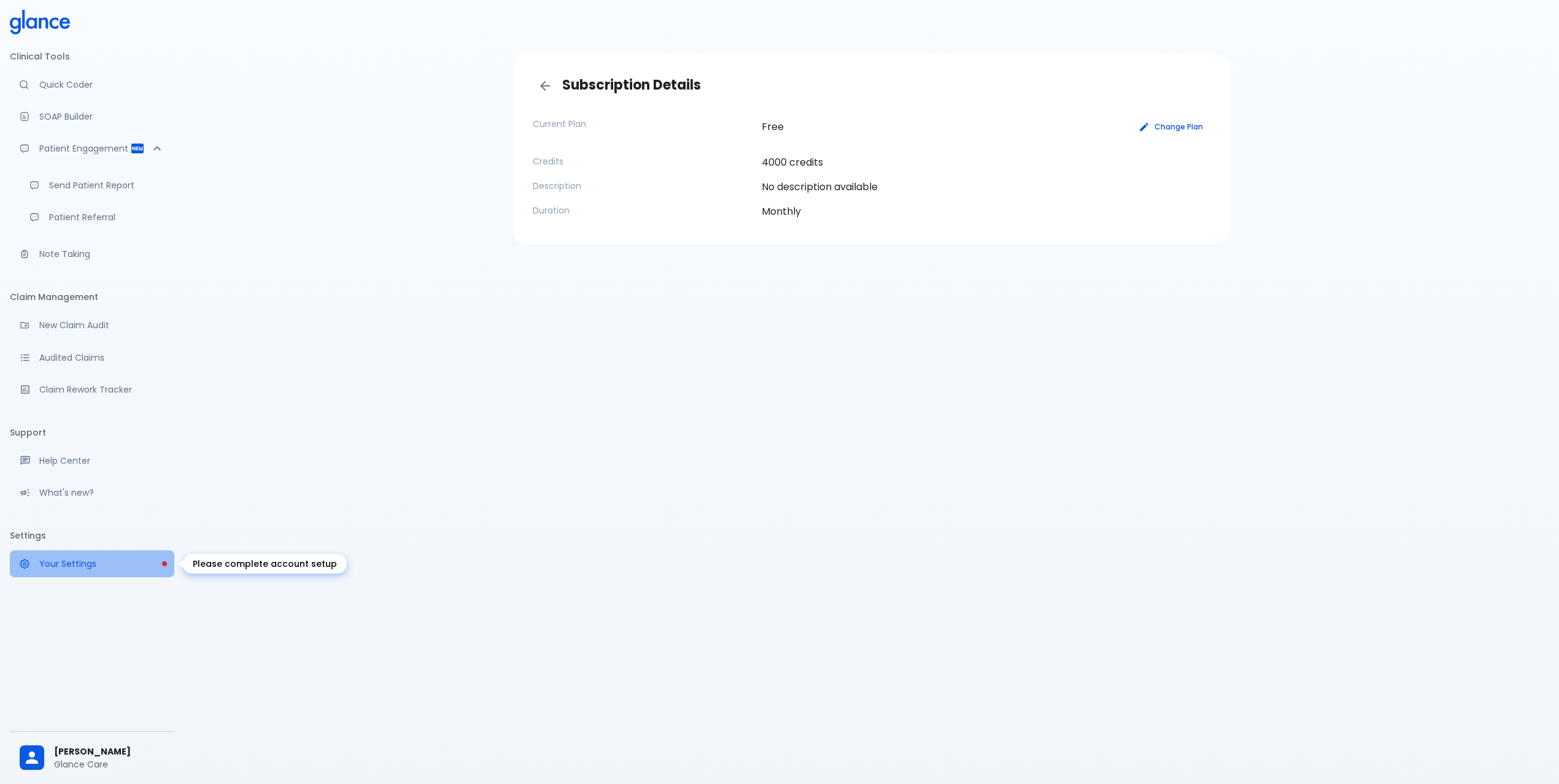
click at [80, 564] on p "Your Settings" at bounding box center [102, 564] width 125 height 12
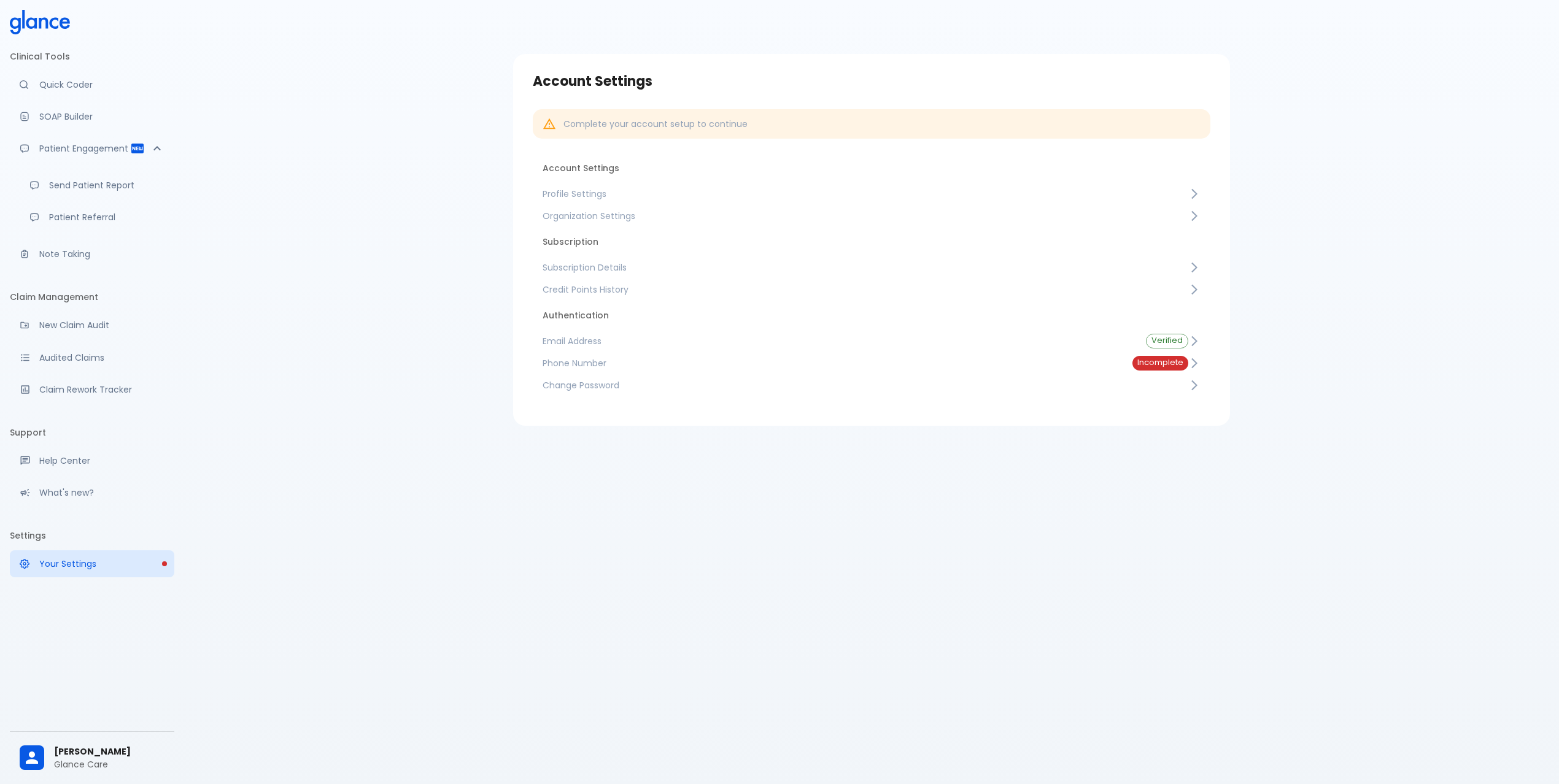
drag, startPoint x: 1275, startPoint y: 575, endPoint x: 1029, endPoint y: 523, distance: 251.4
click at [1265, 602] on div "Account Settings Complete your account setup to continue Account Settings Profi…" at bounding box center [871, 406] width 1374 height 814
click at [1137, 536] on div "Account Settings Complete your account setup to continue Account Settings Profi…" at bounding box center [871, 406] width 1374 height 814
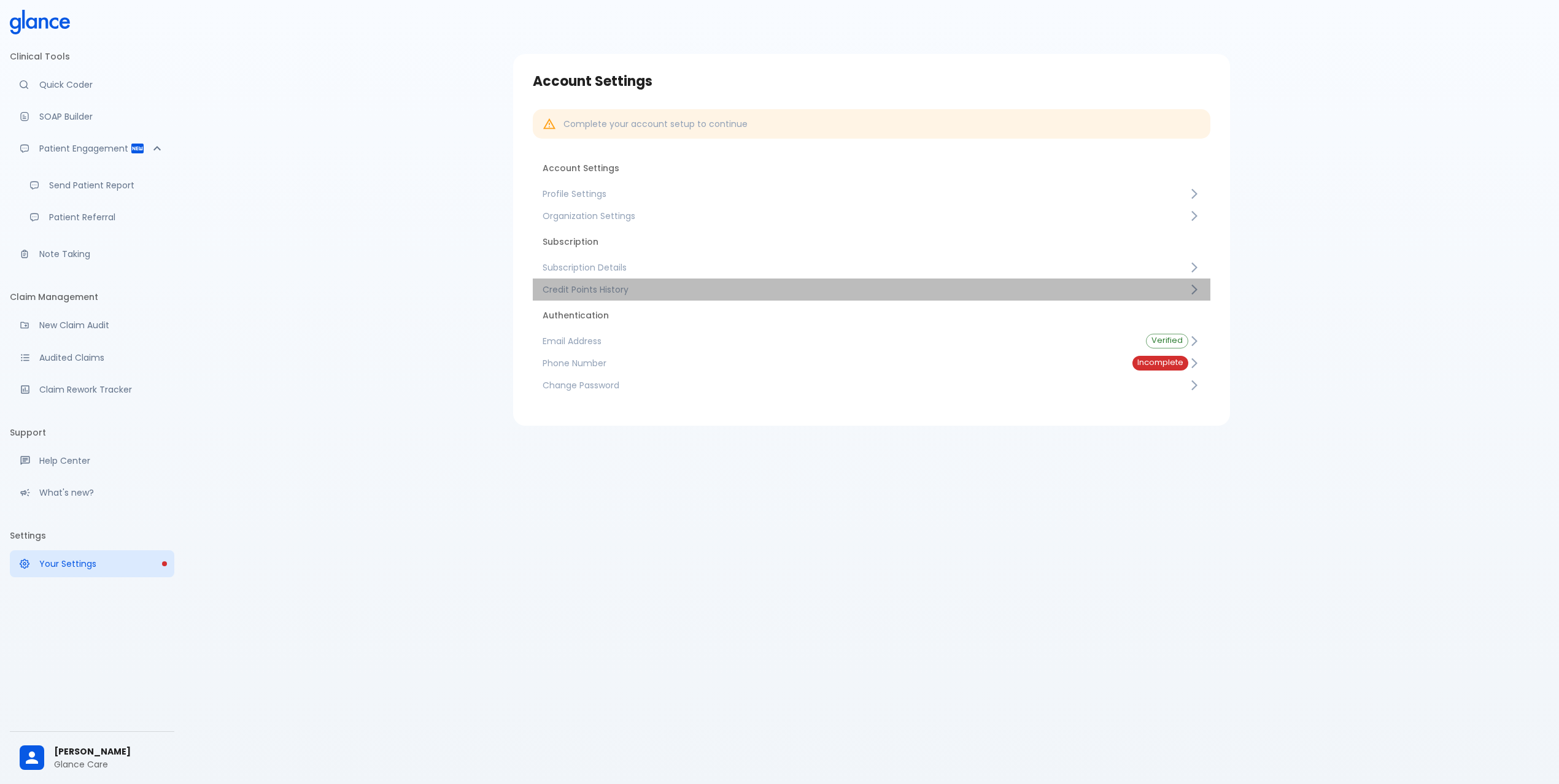
click at [624, 287] on span "Credit Points History" at bounding box center [865, 290] width 645 height 12
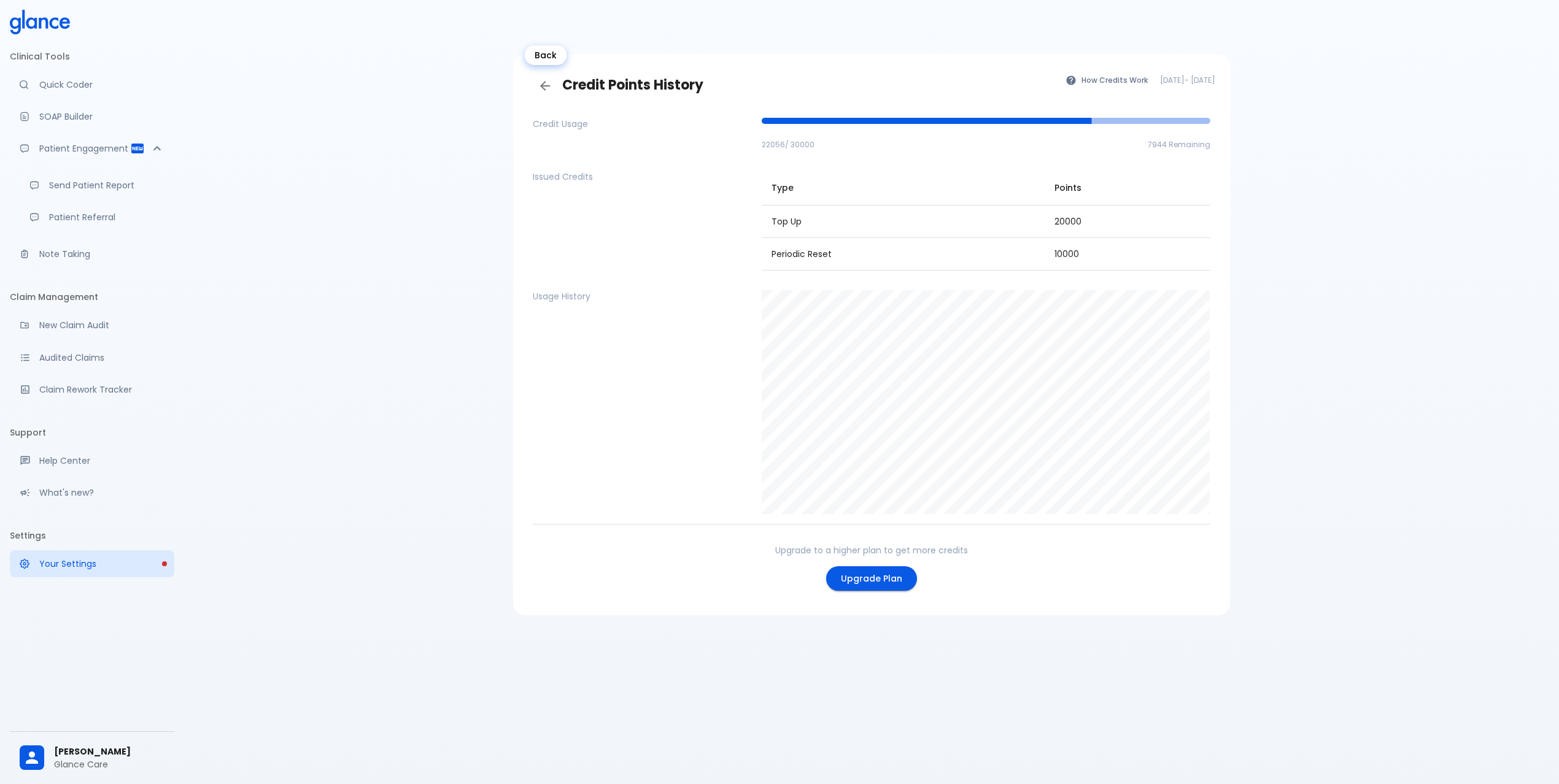
click at [544, 81] on icon "Back" at bounding box center [545, 86] width 15 height 15
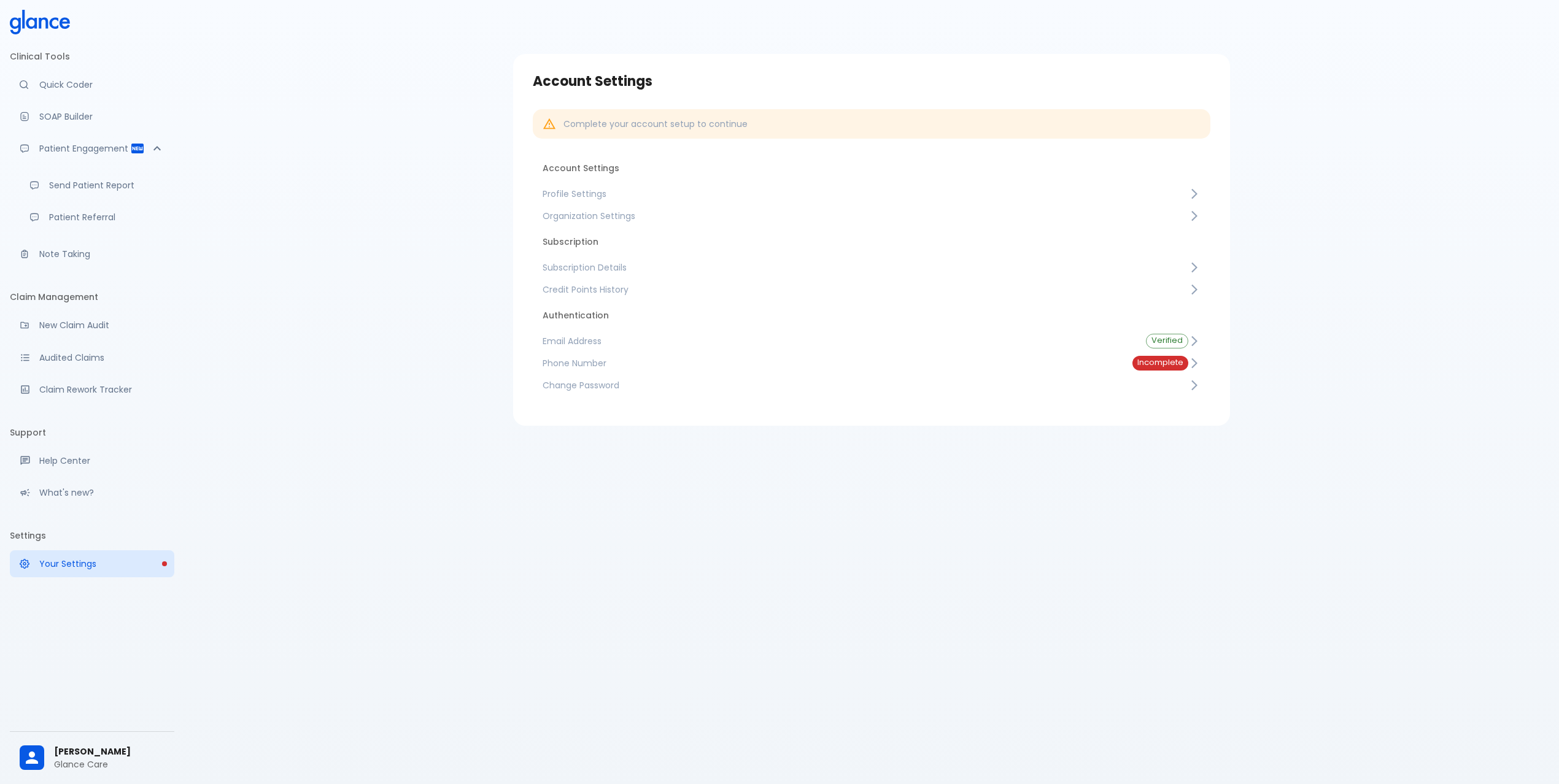
click at [632, 270] on span "Subscription Details" at bounding box center [865, 267] width 645 height 12
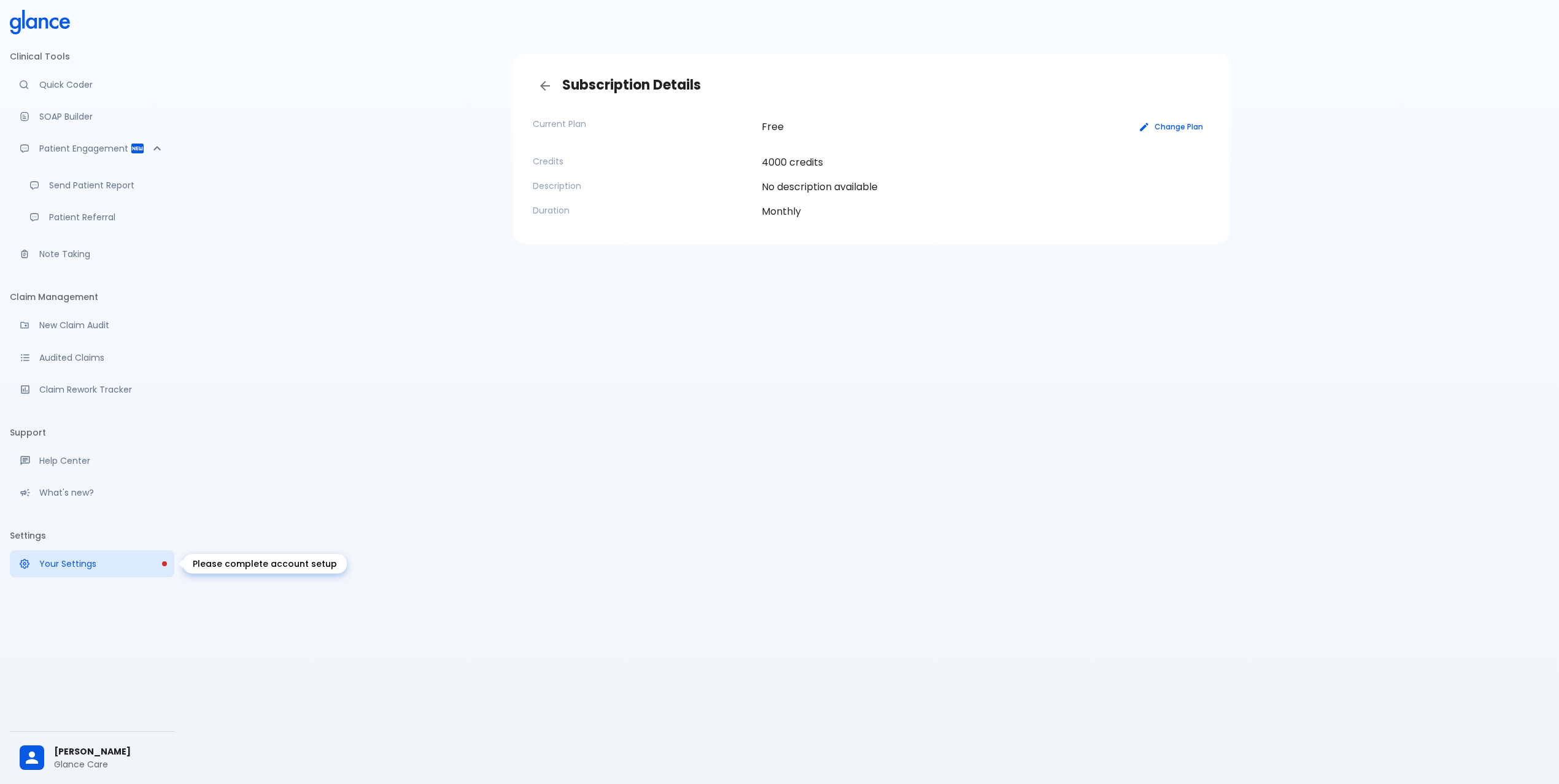
click at [92, 563] on p "Your Settings" at bounding box center [102, 564] width 125 height 12
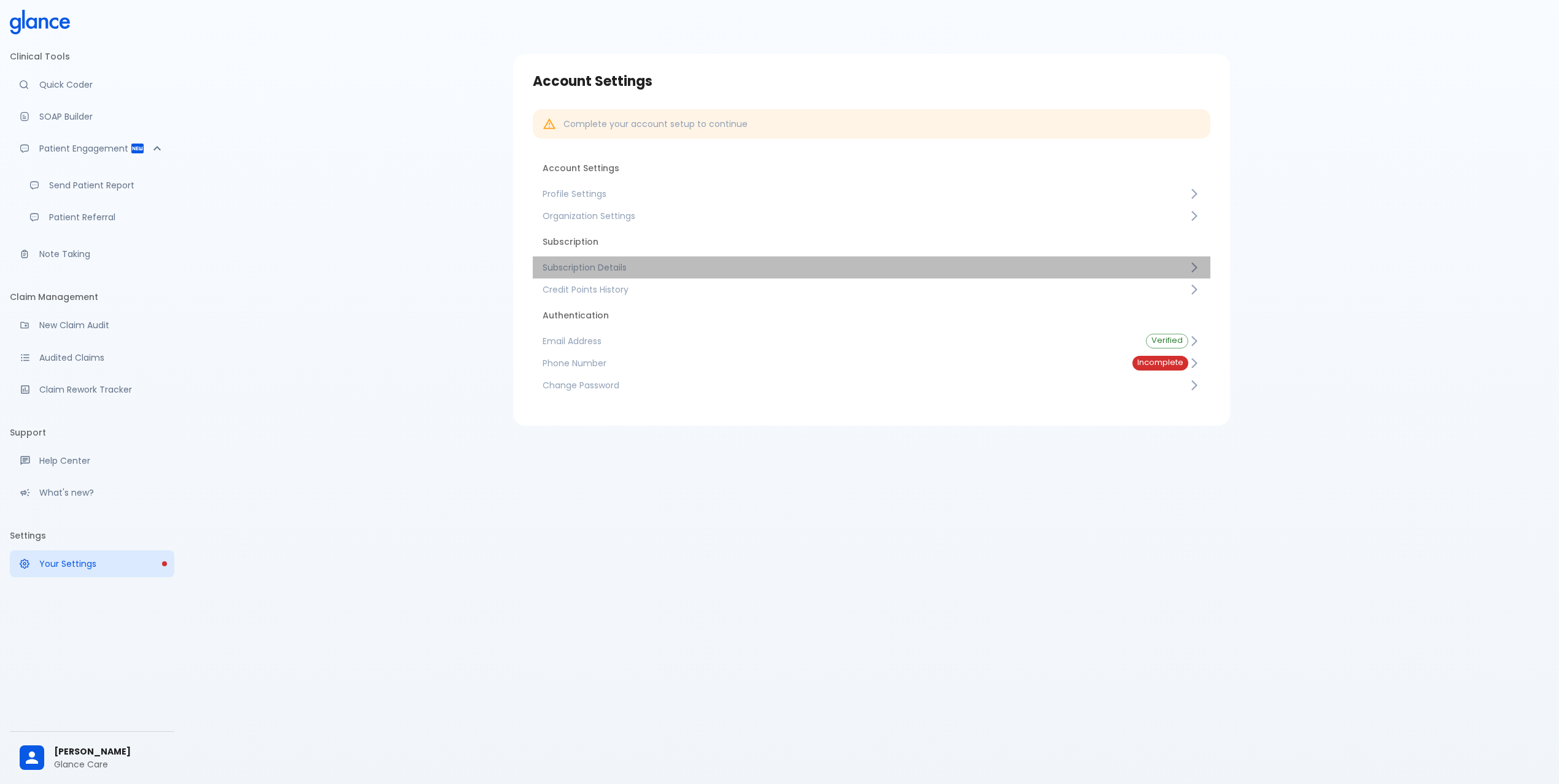
click at [668, 263] on span "Subscription Details" at bounding box center [865, 267] width 645 height 12
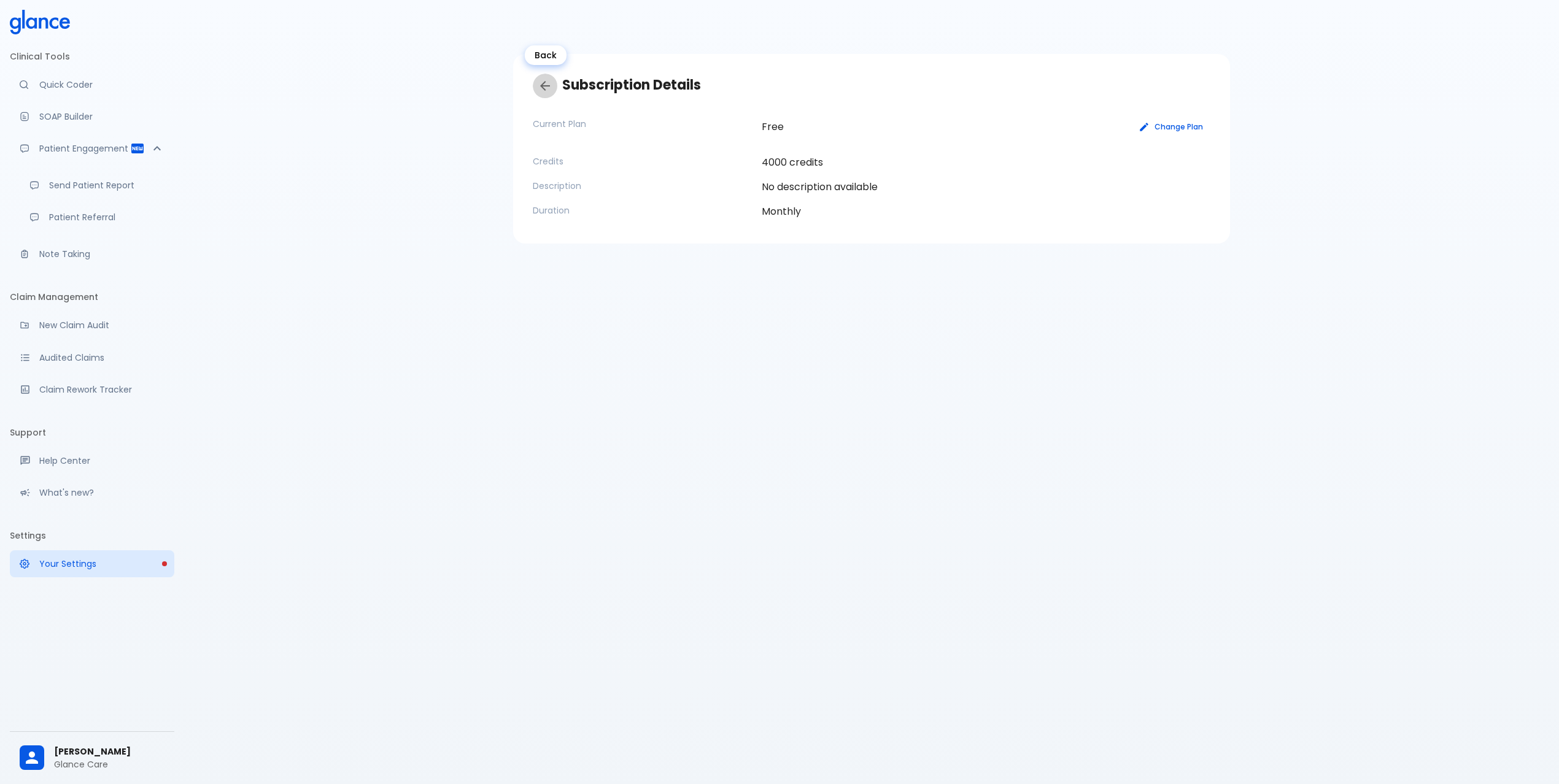
click at [541, 86] on icon "Back" at bounding box center [545, 86] width 10 height 10
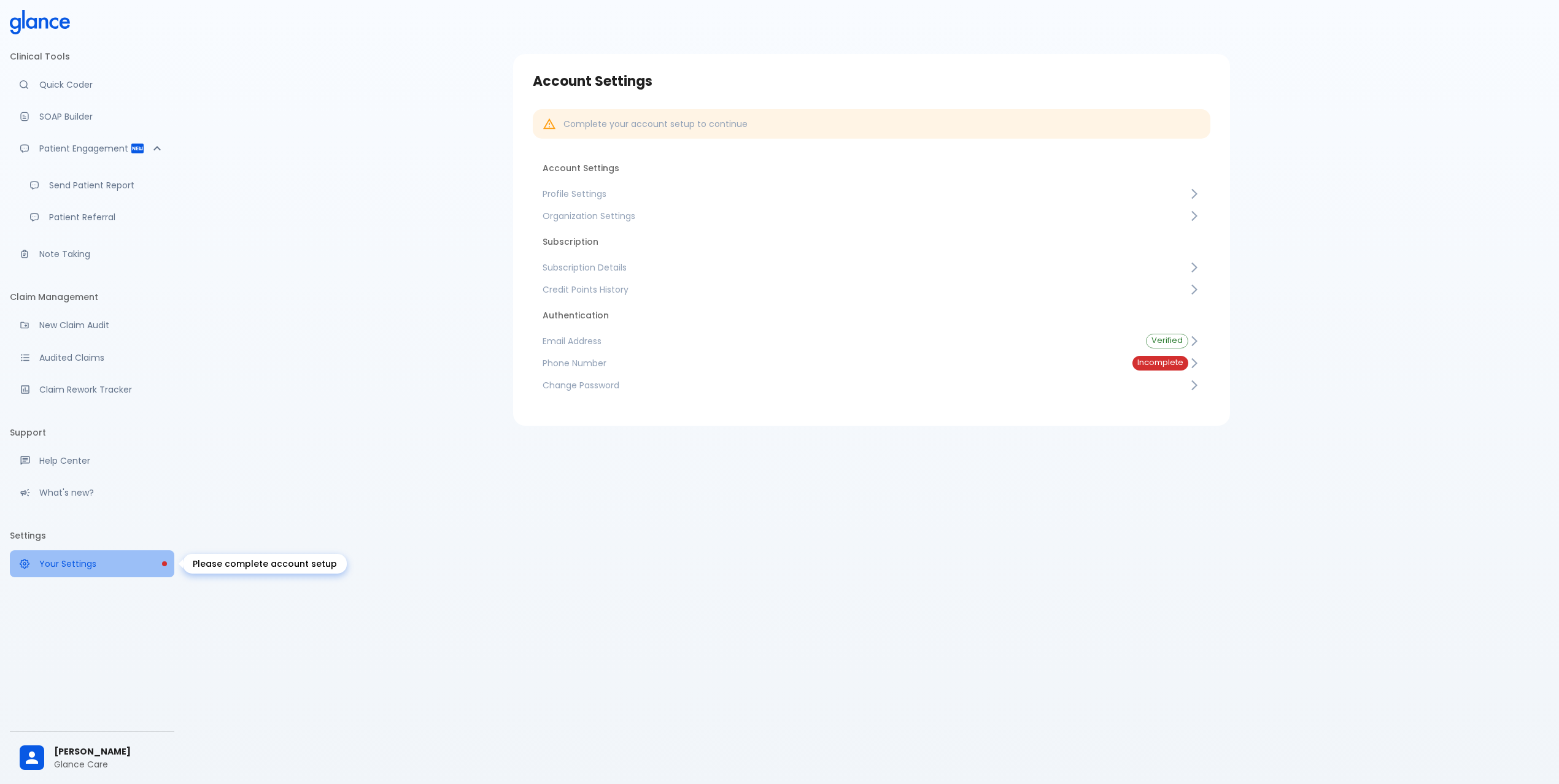
click at [104, 565] on p "Your Settings" at bounding box center [102, 564] width 125 height 12
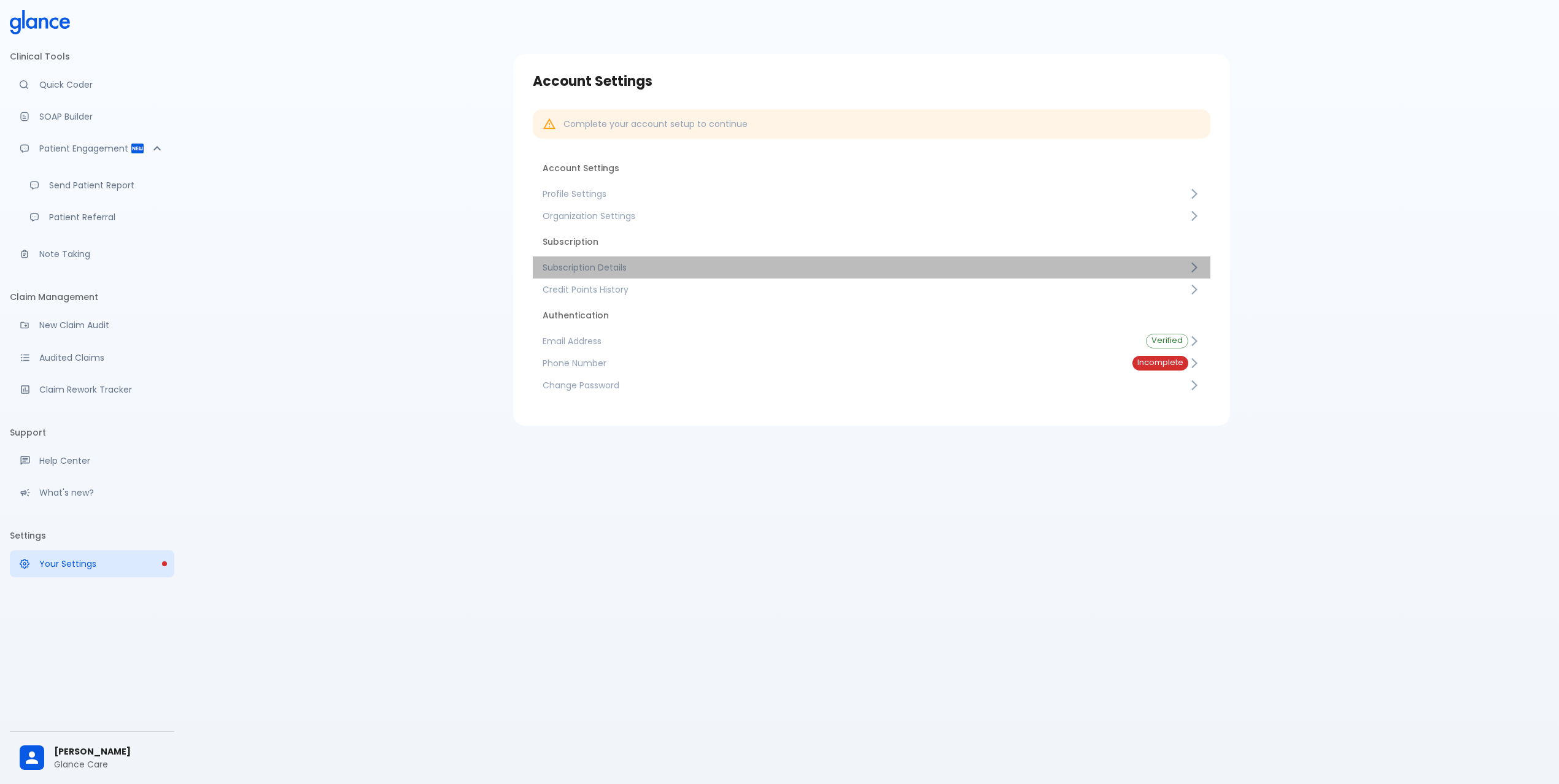
click at [607, 271] on span "Subscription Details" at bounding box center [865, 267] width 645 height 12
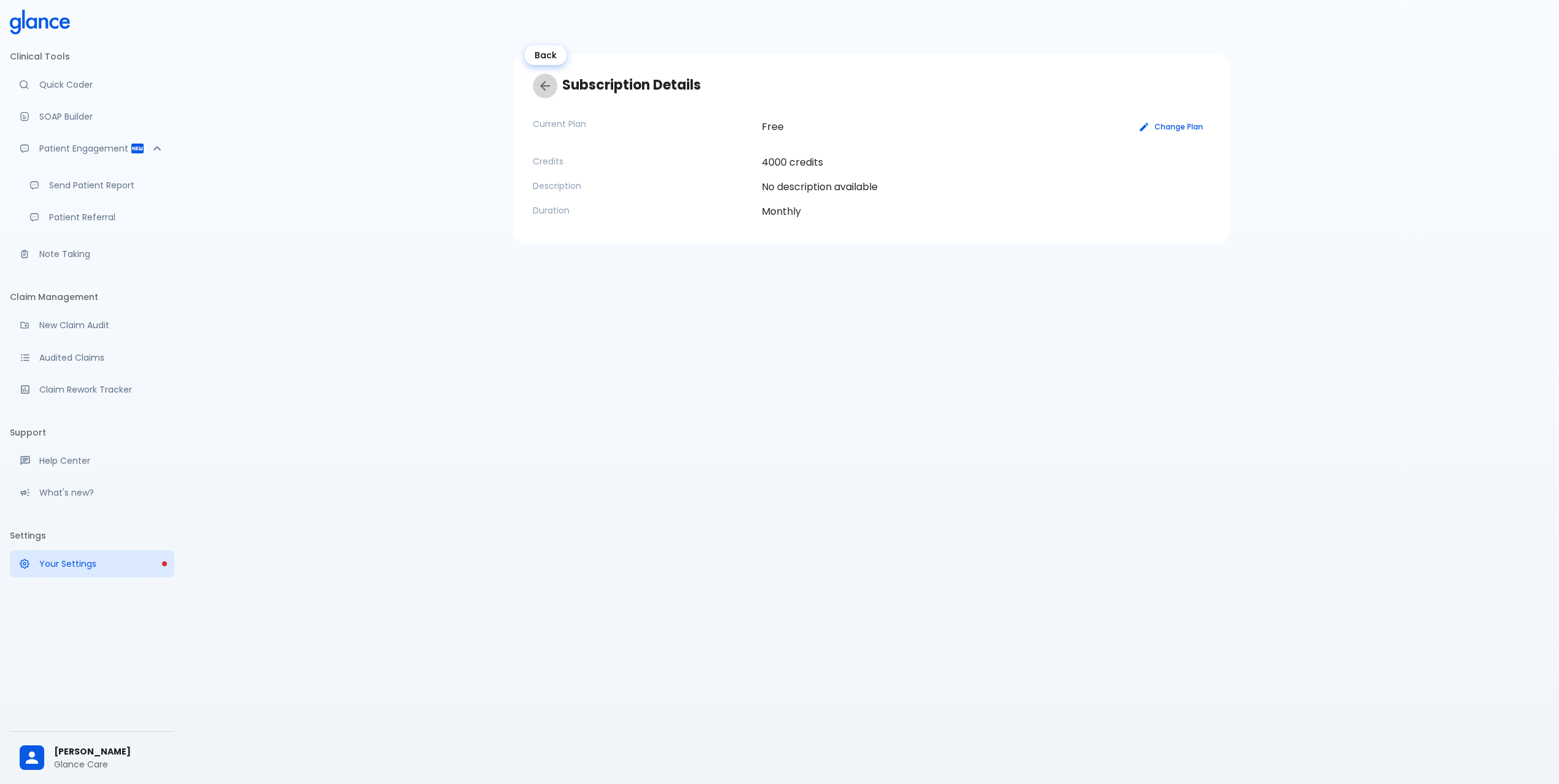
click at [548, 89] on icon "Back" at bounding box center [545, 86] width 15 height 15
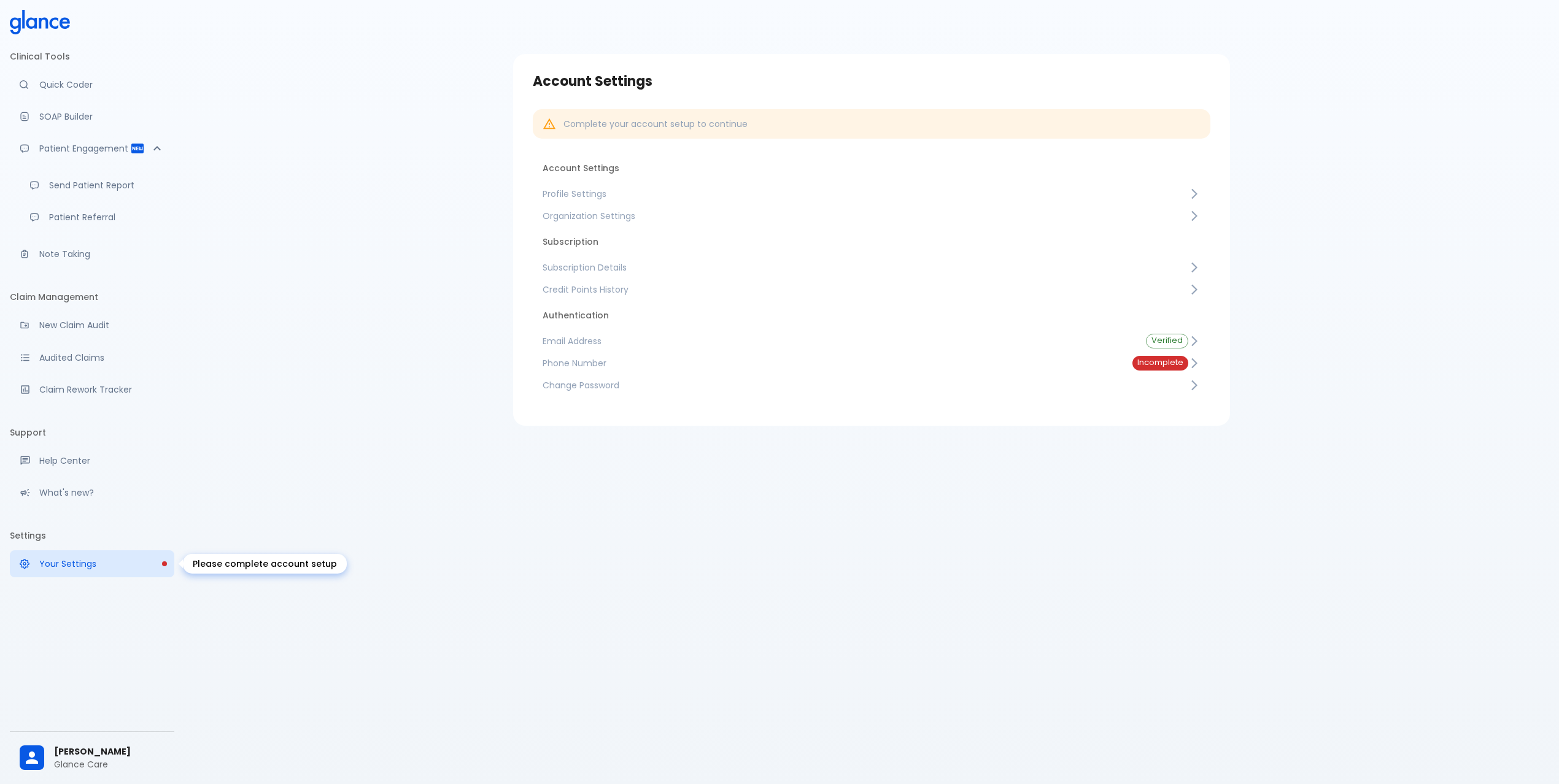
click at [89, 564] on p "Your Settings" at bounding box center [102, 564] width 125 height 12
click at [47, 25] on icon at bounding box center [43, 23] width 9 height 11
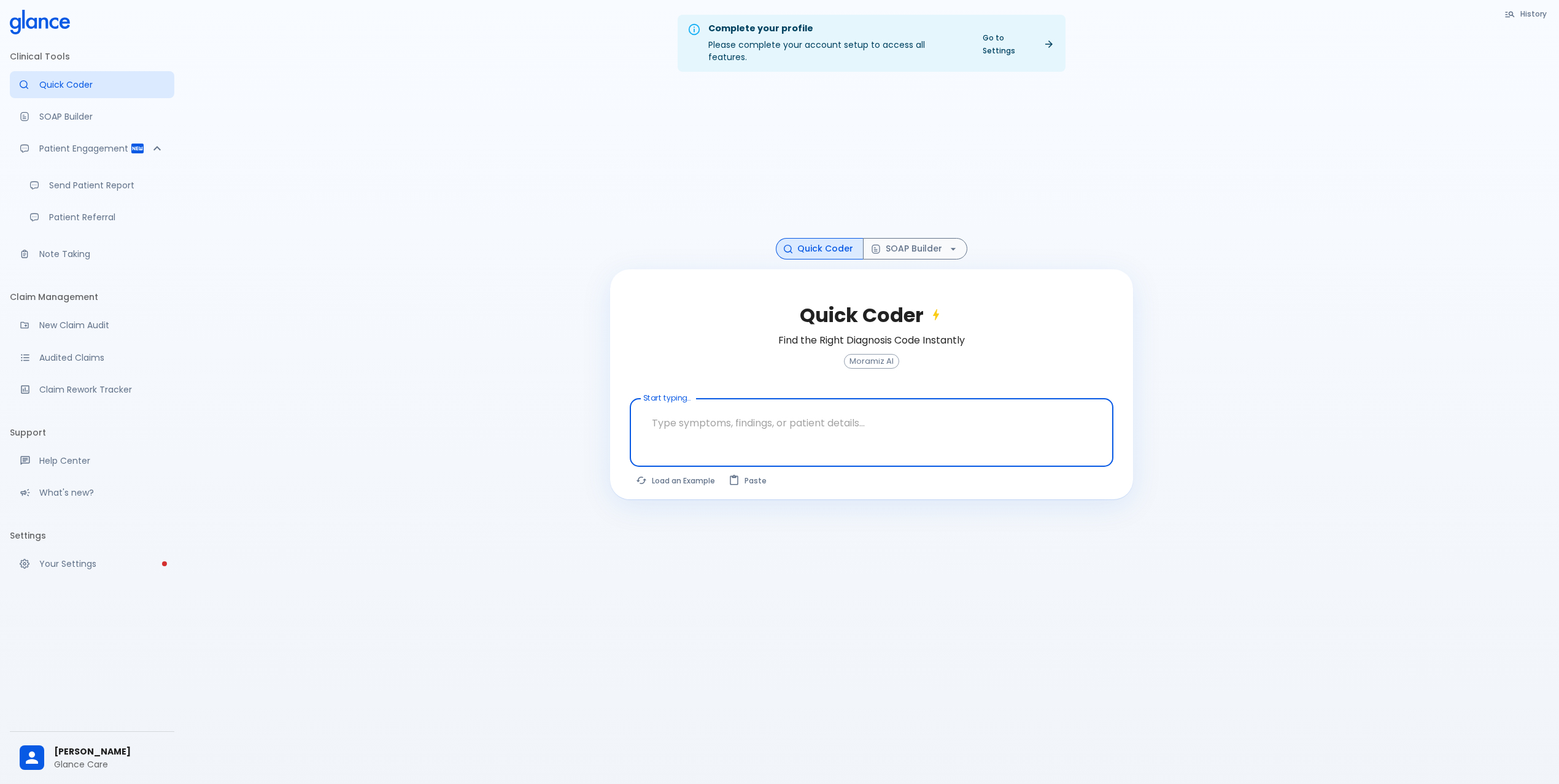
click at [87, 745] on span "[PERSON_NAME]" at bounding box center [110, 751] width 111 height 13
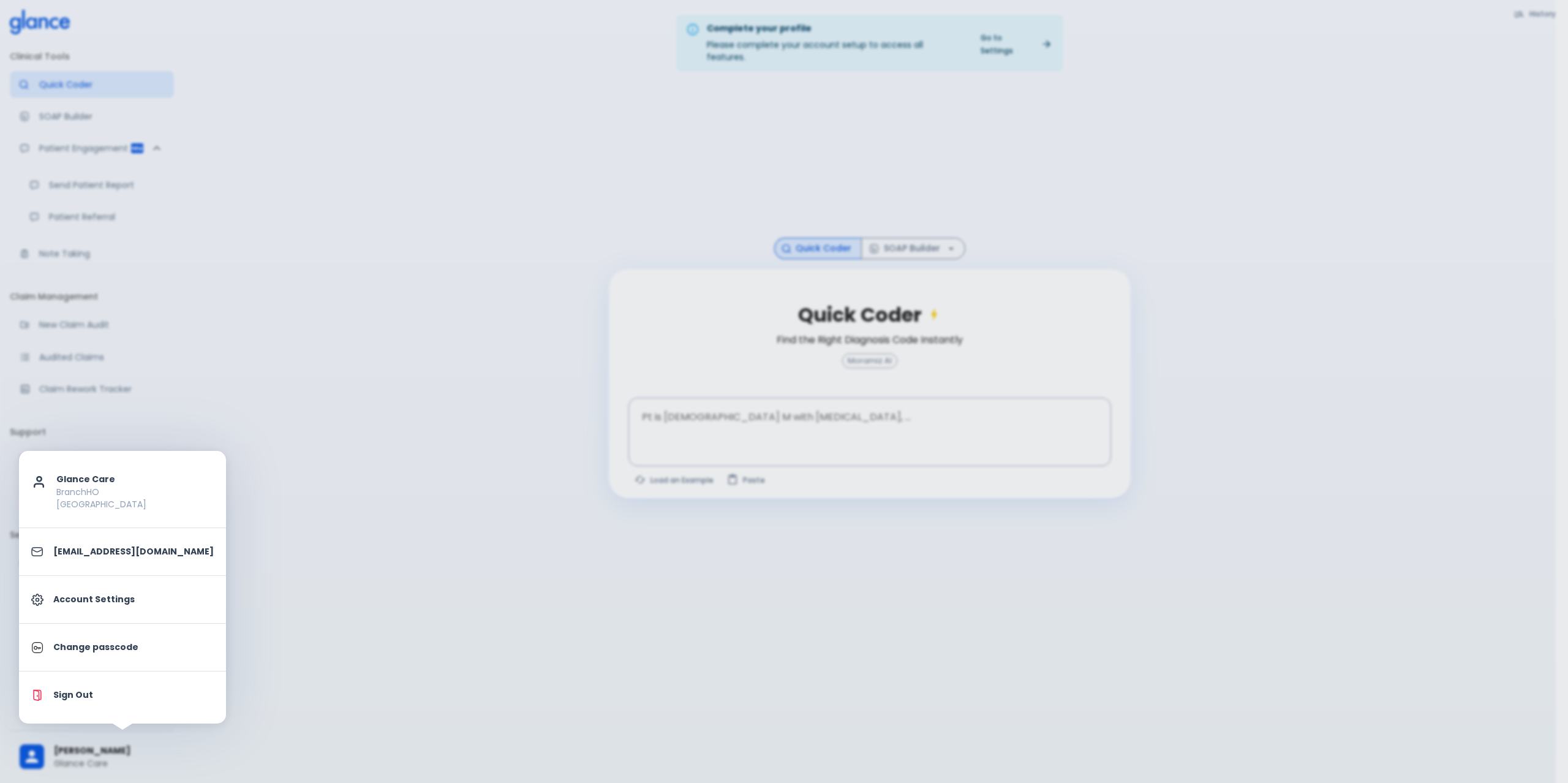
click at [497, 628] on div at bounding box center [784, 391] width 1568 height 783
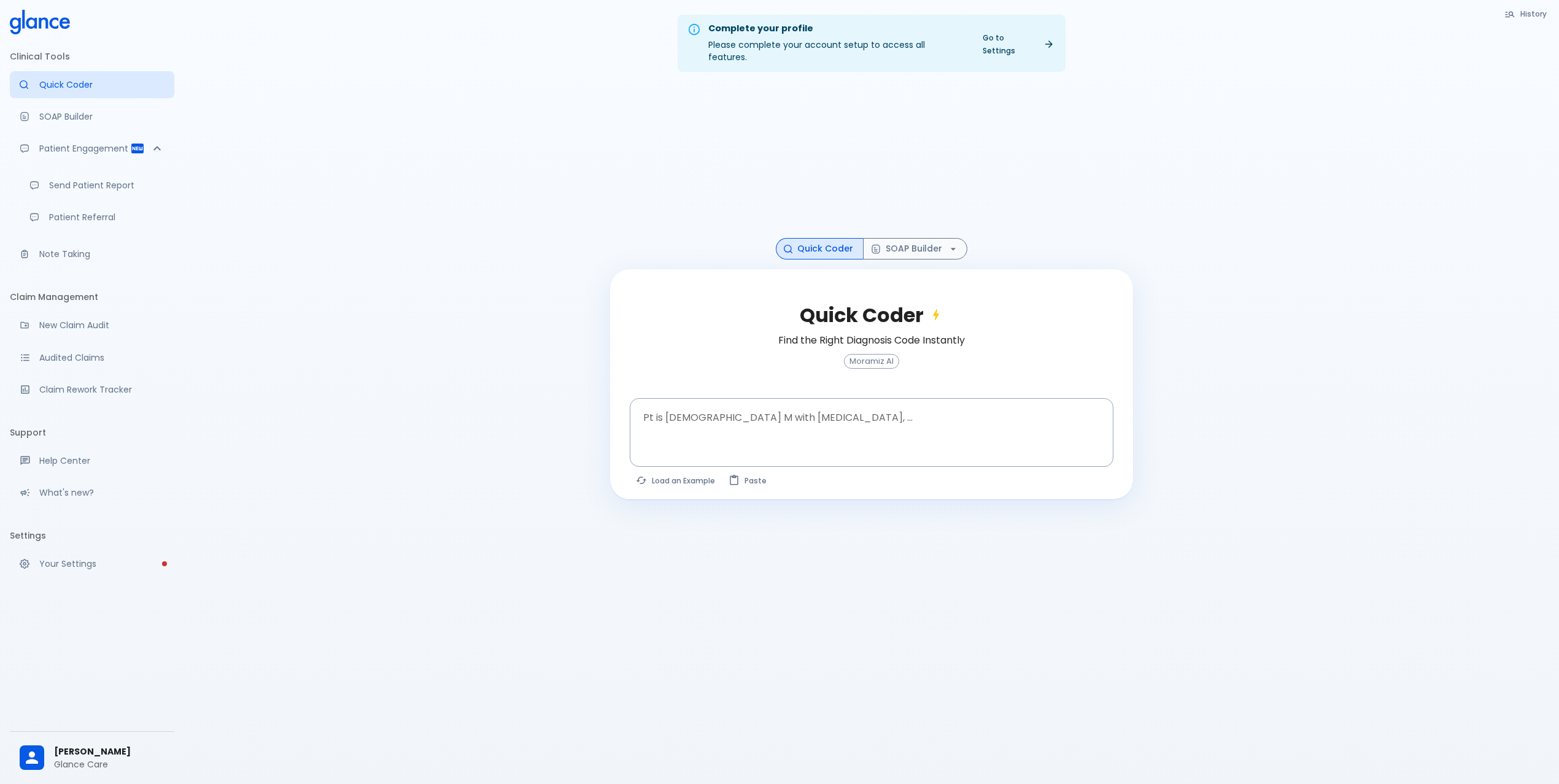
click at [92, 749] on span "[PERSON_NAME]" at bounding box center [110, 751] width 111 height 13
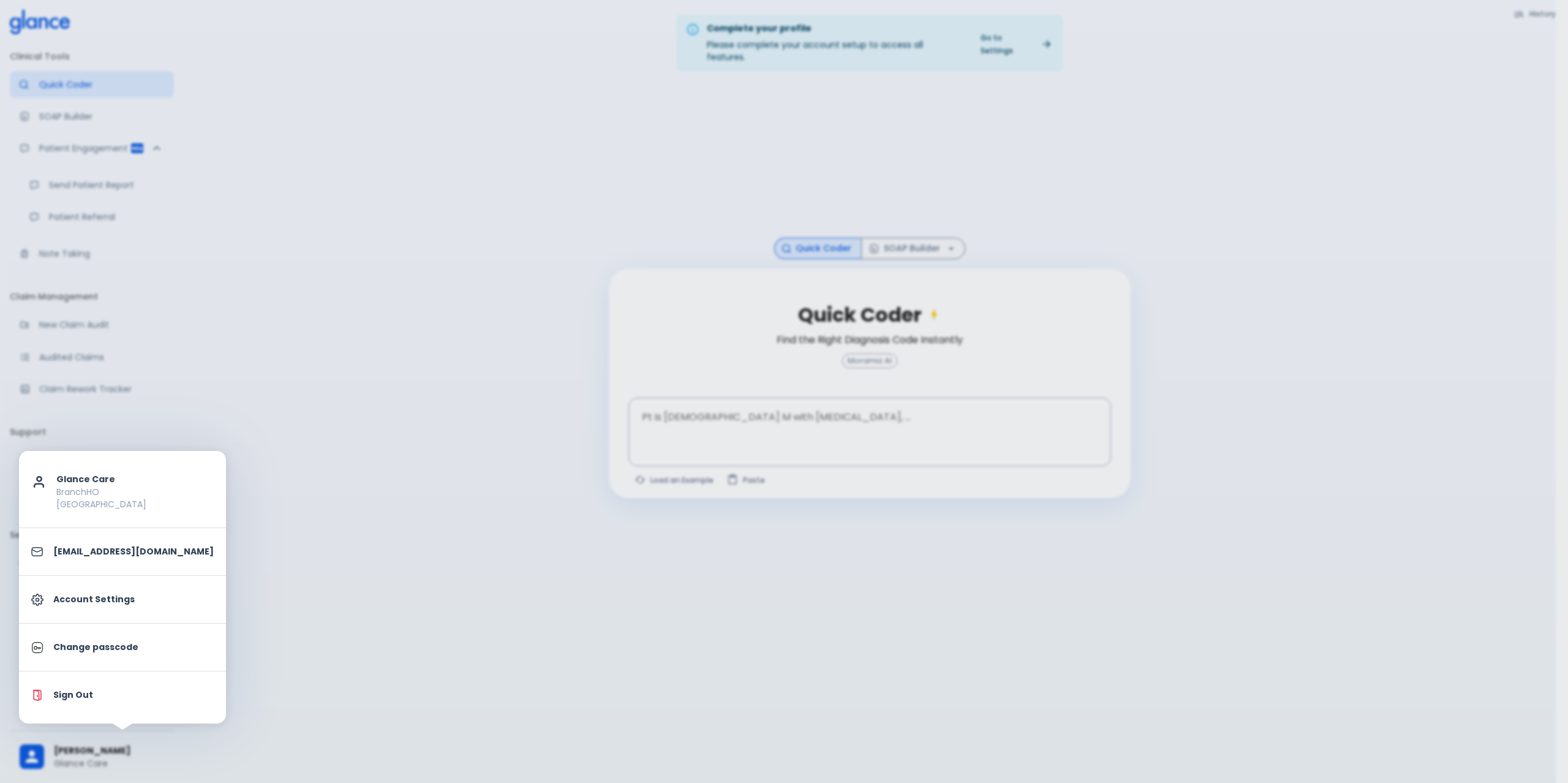
click at [248, 704] on div at bounding box center [784, 391] width 1568 height 783
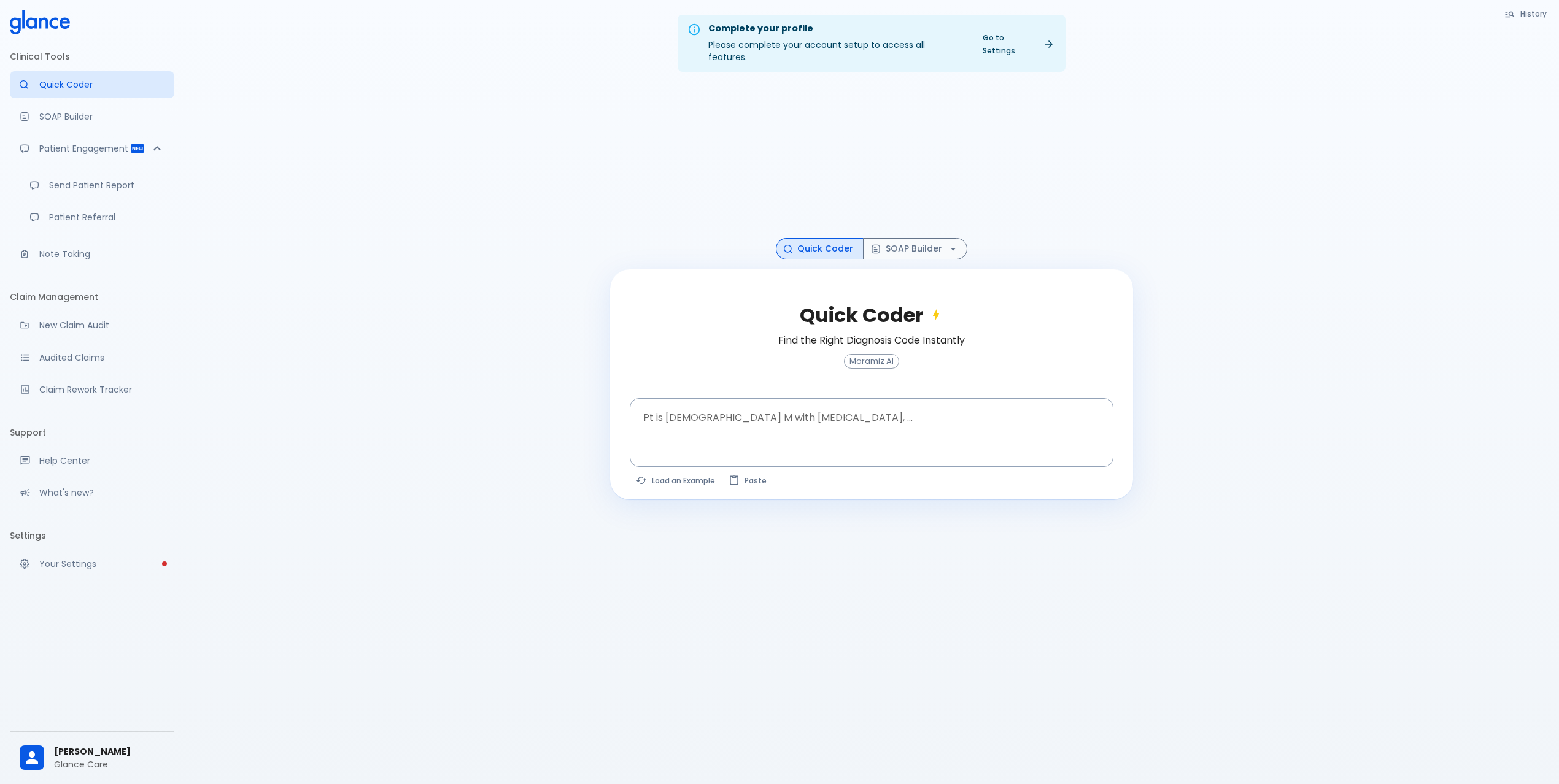
click at [85, 745] on span "[PERSON_NAME]" at bounding box center [110, 751] width 111 height 13
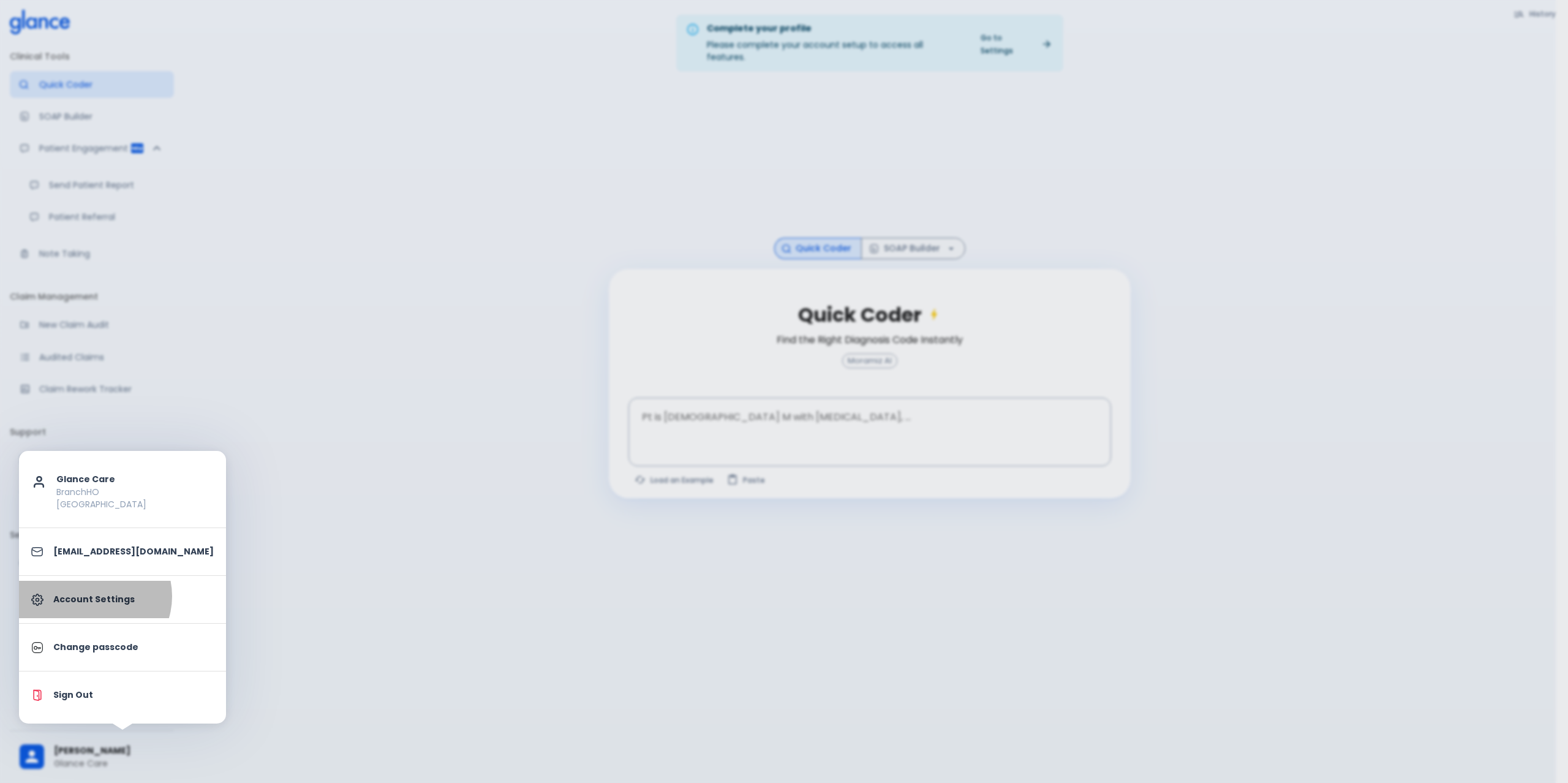
click at [94, 597] on p "Account Settings" at bounding box center [133, 599] width 160 height 13
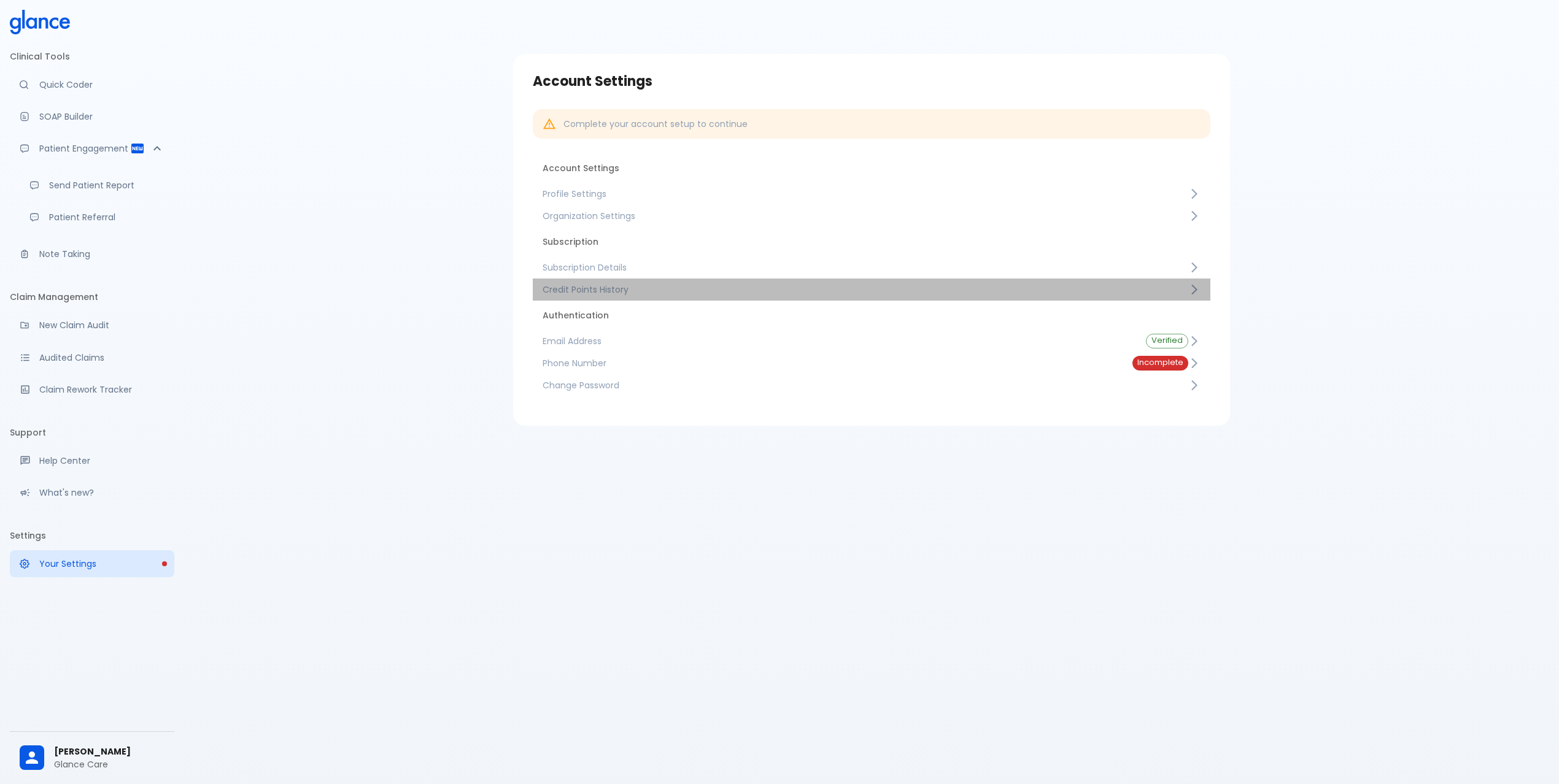
click at [673, 290] on span "Credit Points History" at bounding box center [865, 290] width 645 height 12
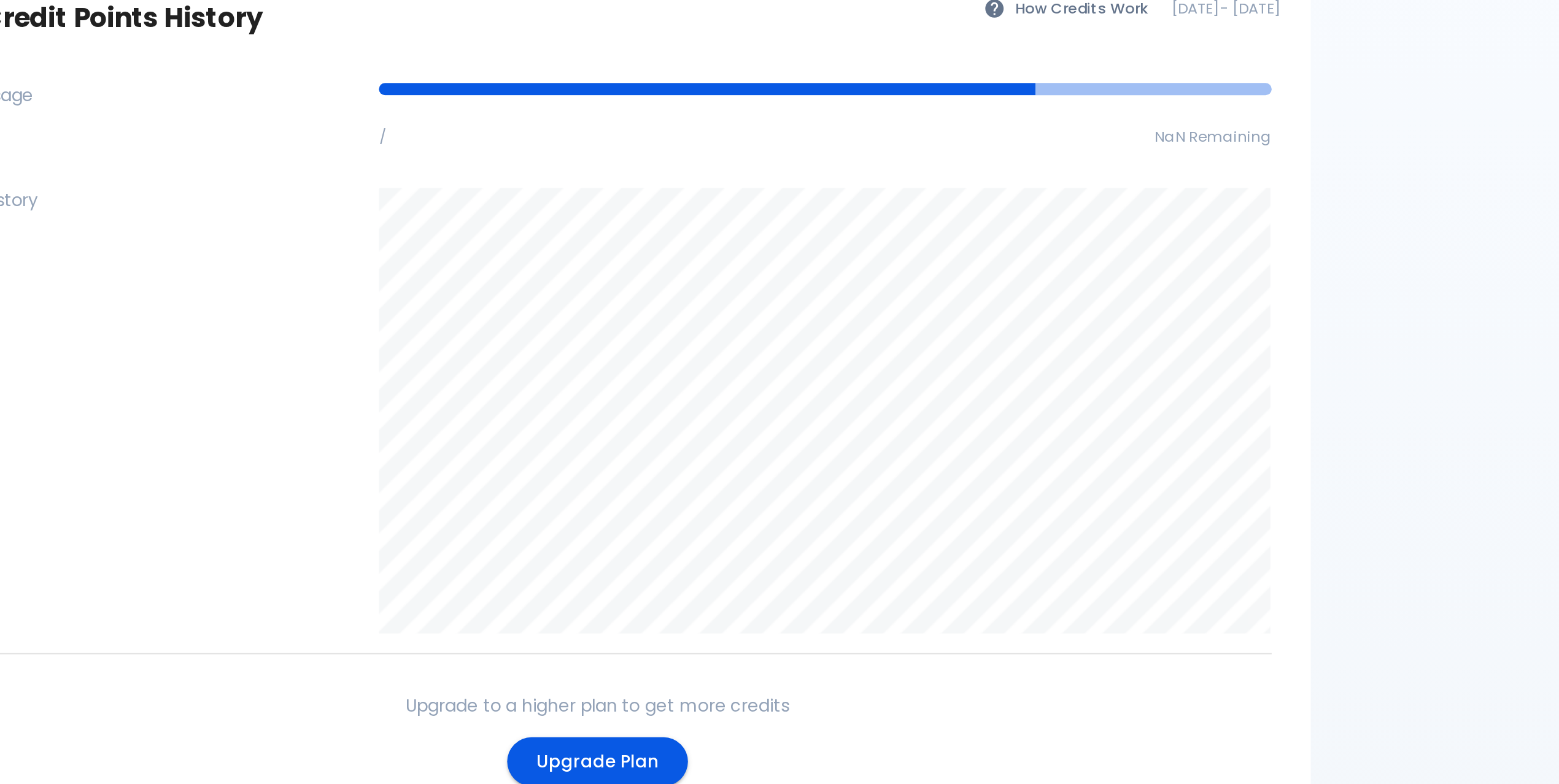
click at [1160, 141] on span "NaN Remaining" at bounding box center [1181, 144] width 59 height 10
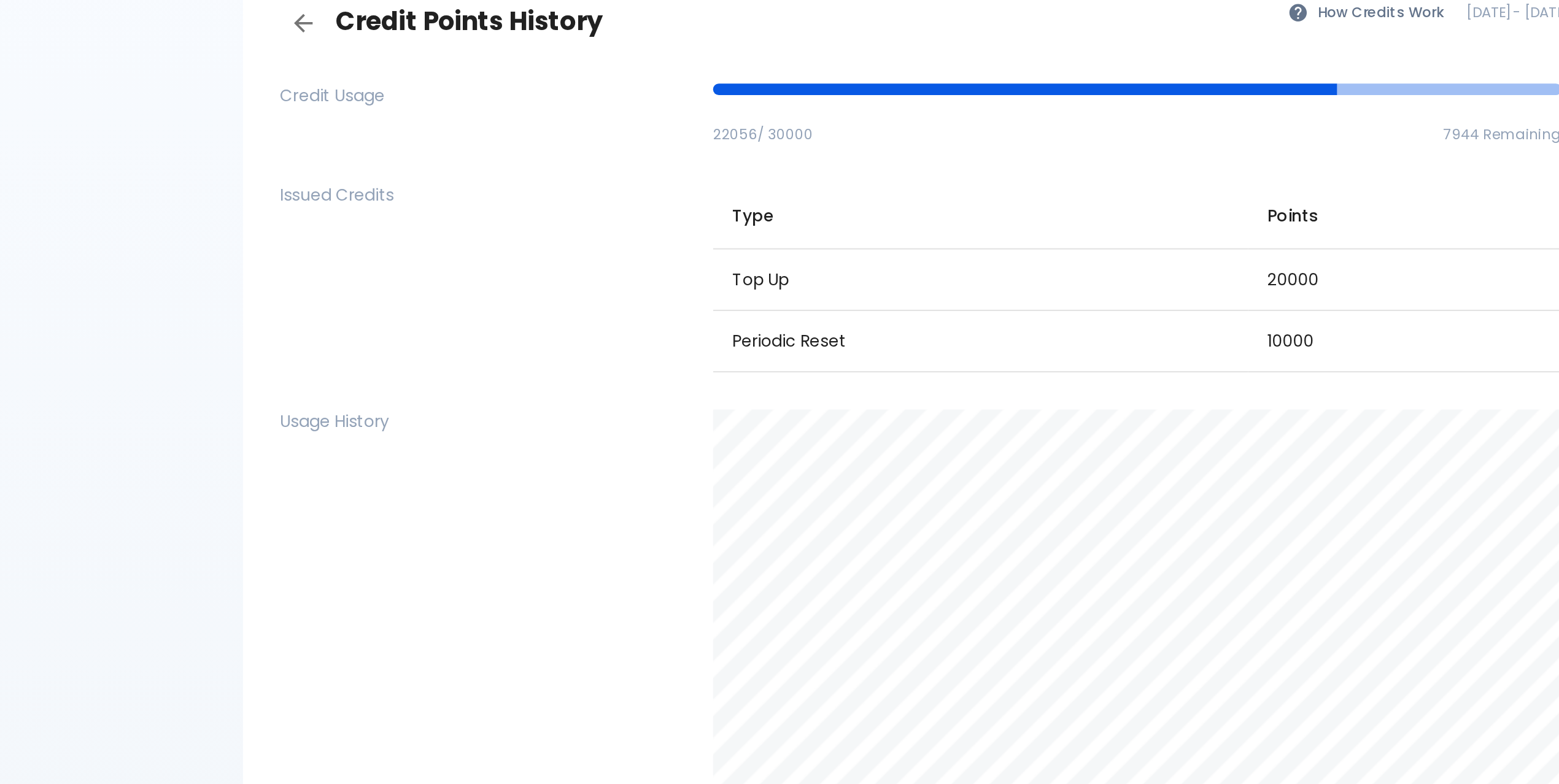
click at [807, 143] on span "22056 / 30000" at bounding box center [788, 144] width 53 height 10
click at [856, 148] on div "22056 / 30000 7944 Remaining" at bounding box center [981, 140] width 458 height 22
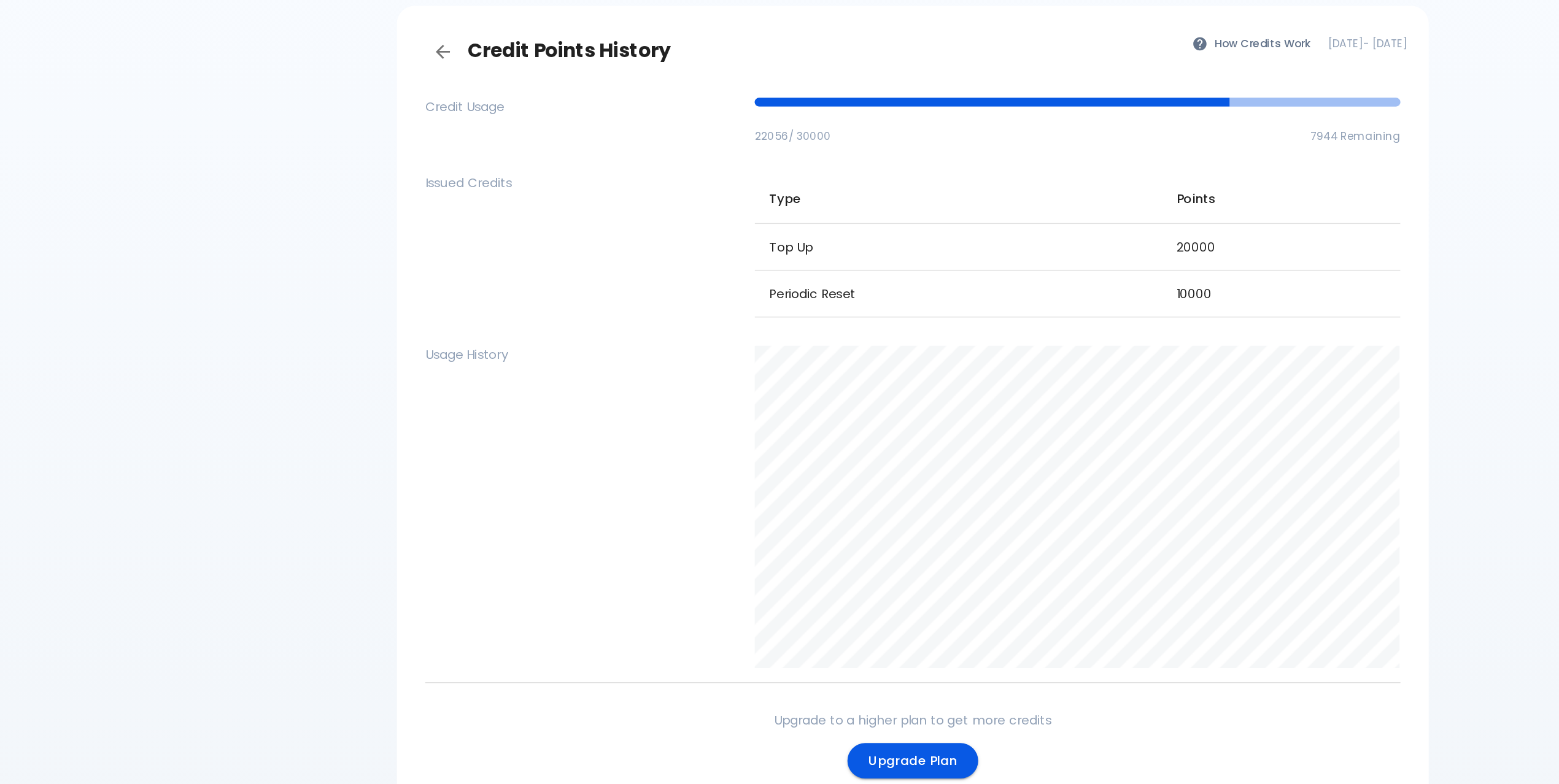
click at [795, 143] on span "22056 / 30000" at bounding box center [788, 144] width 53 height 10
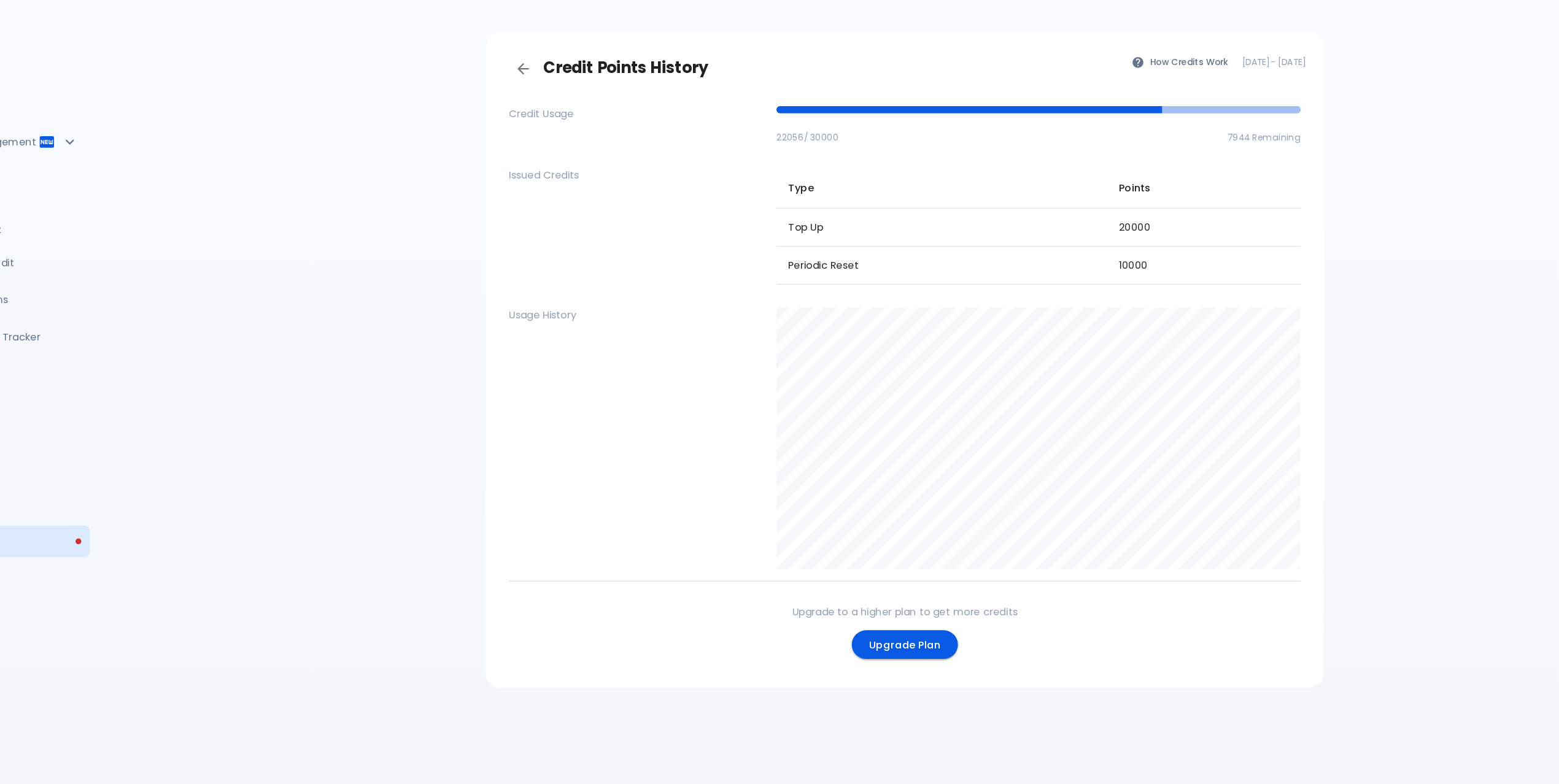
click at [1064, 254] on td "10000" at bounding box center [1127, 253] width 165 height 33
